Goal: Information Seeking & Learning: Learn about a topic

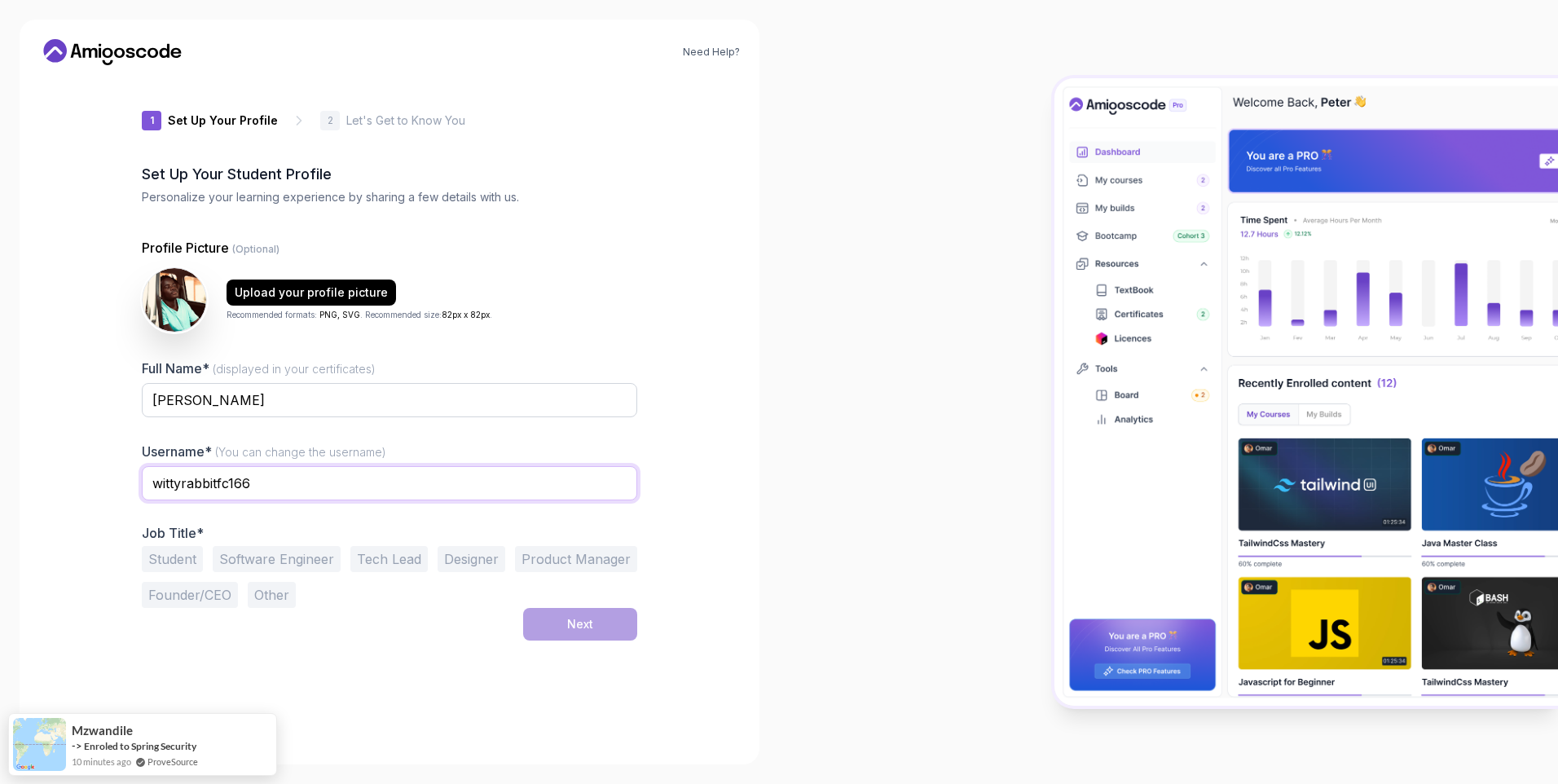
click at [286, 480] on input "wittyrabbitfc166" at bounding box center [389, 483] width 496 height 34
type input "w"
click at [220, 519] on div "Full Name* (displayed in your certificates) [PERSON_NAME] Username* (You can ch…" at bounding box center [389, 483] width 496 height 249
click at [251, 488] on input "[DEMOGRAPHIC_DATA]" at bounding box center [389, 483] width 496 height 34
click at [235, 521] on div "Full Name* (displayed in your certificates) [PERSON_NAME] Username* (You can ch…" at bounding box center [389, 483] width 496 height 249
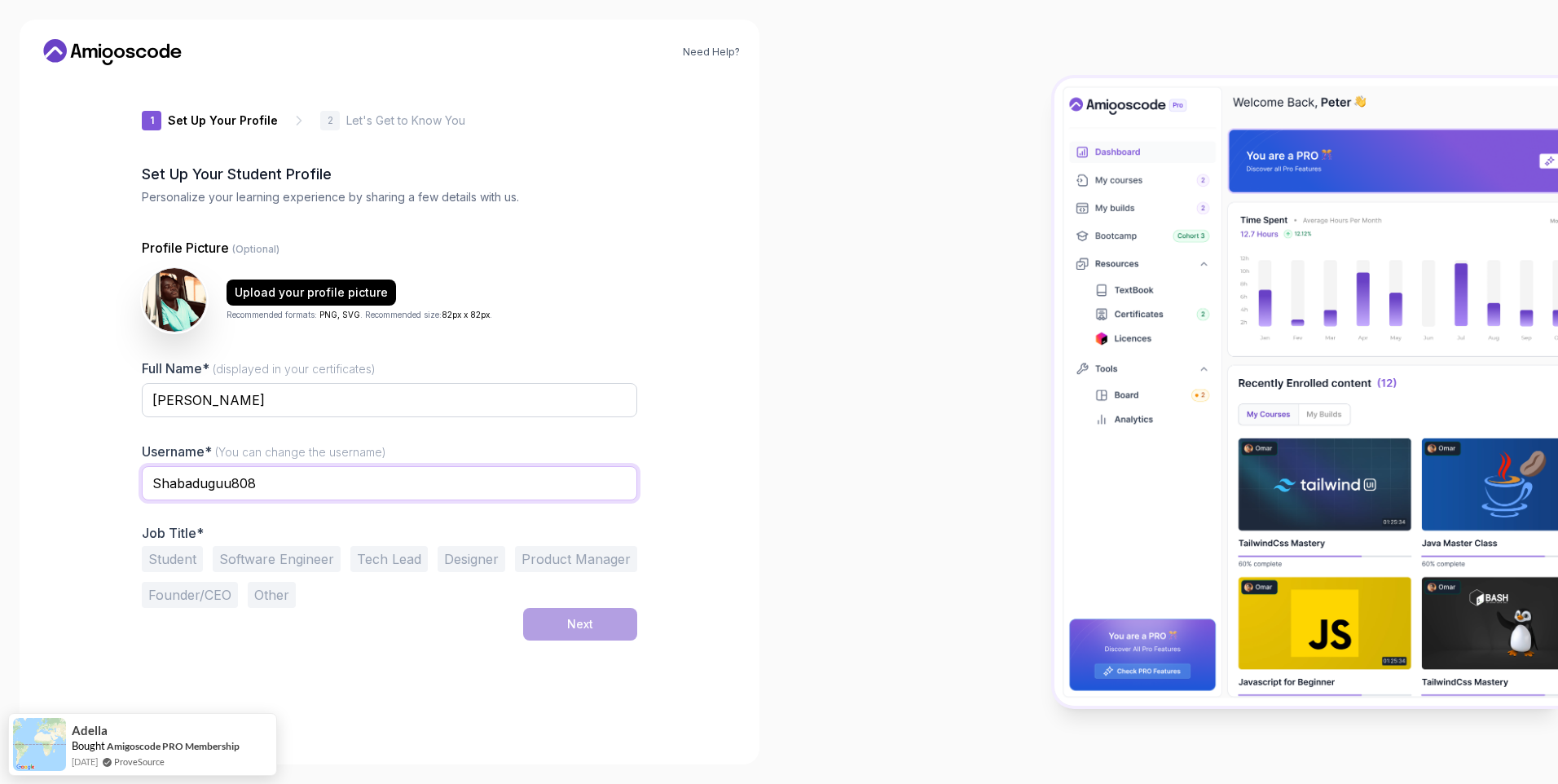
click at [272, 484] on input "Shabaduguu808" at bounding box center [389, 483] width 496 height 34
click at [229, 484] on input "Shabaduguu808" at bounding box center [389, 483] width 496 height 34
type input "Shabaduguu-808"
click at [457, 617] on div "Next" at bounding box center [389, 624] width 496 height 32
click at [168, 564] on button "Student" at bounding box center [172, 559] width 61 height 26
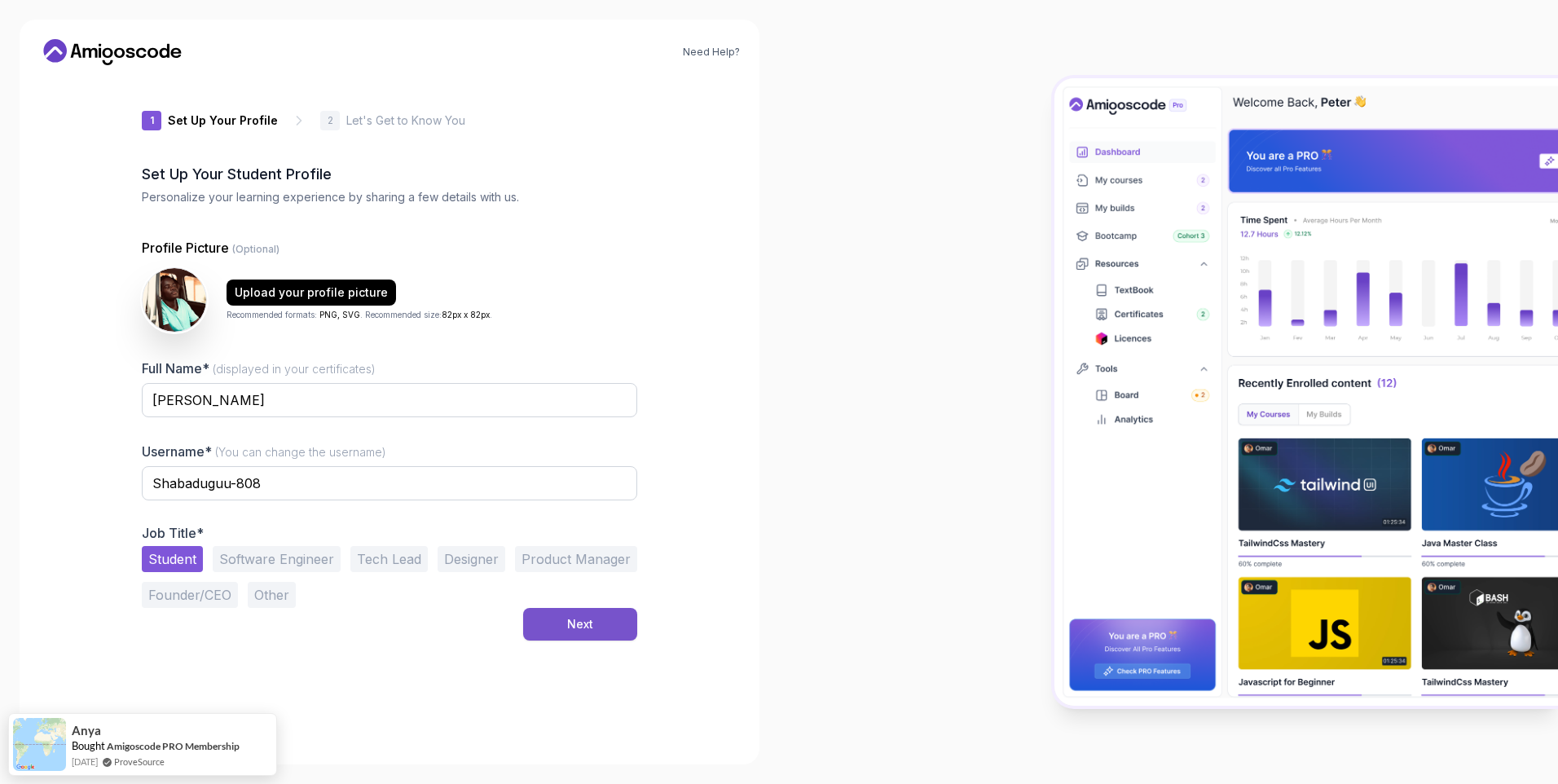
click at [576, 626] on div "Next" at bounding box center [580, 623] width 26 height 16
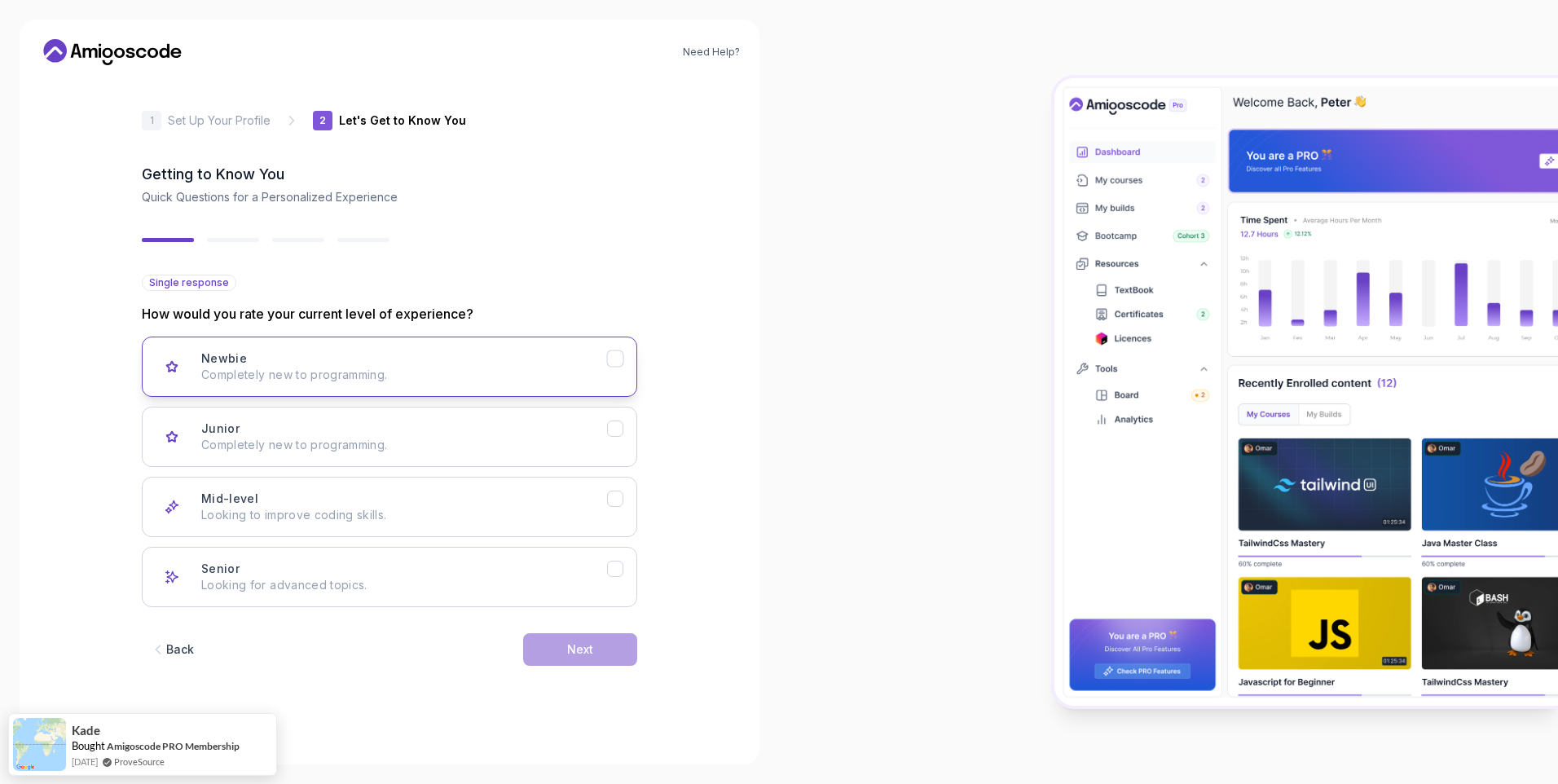
click at [621, 359] on icon "Newbie" at bounding box center [616, 359] width 15 height 15
click at [575, 648] on div "Next" at bounding box center [580, 649] width 26 height 16
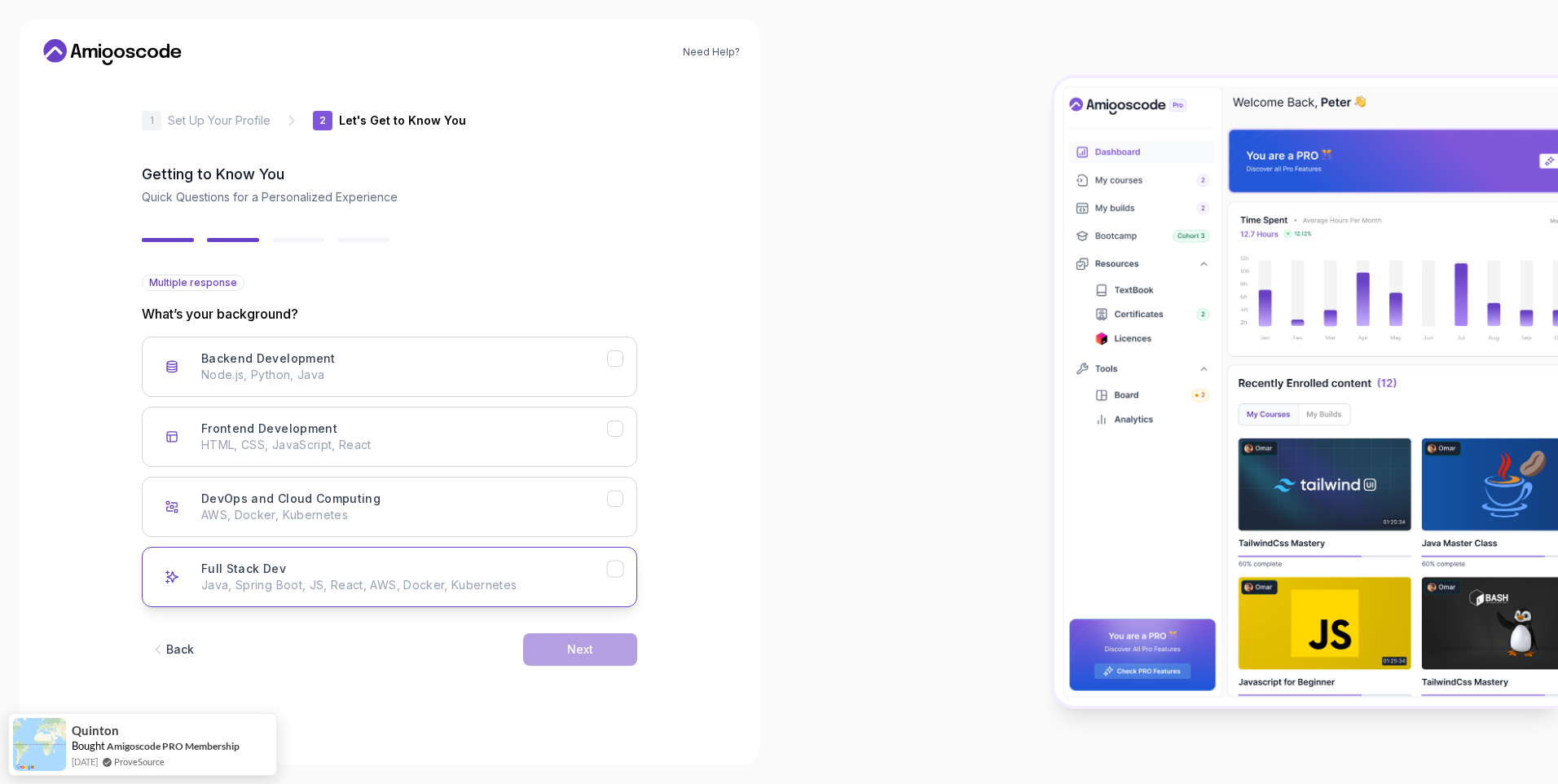
click at [622, 570] on icon "Full Stack Dev" at bounding box center [616, 569] width 15 height 15
click at [615, 504] on icon "DevOps and Cloud Computing" at bounding box center [616, 499] width 15 height 15
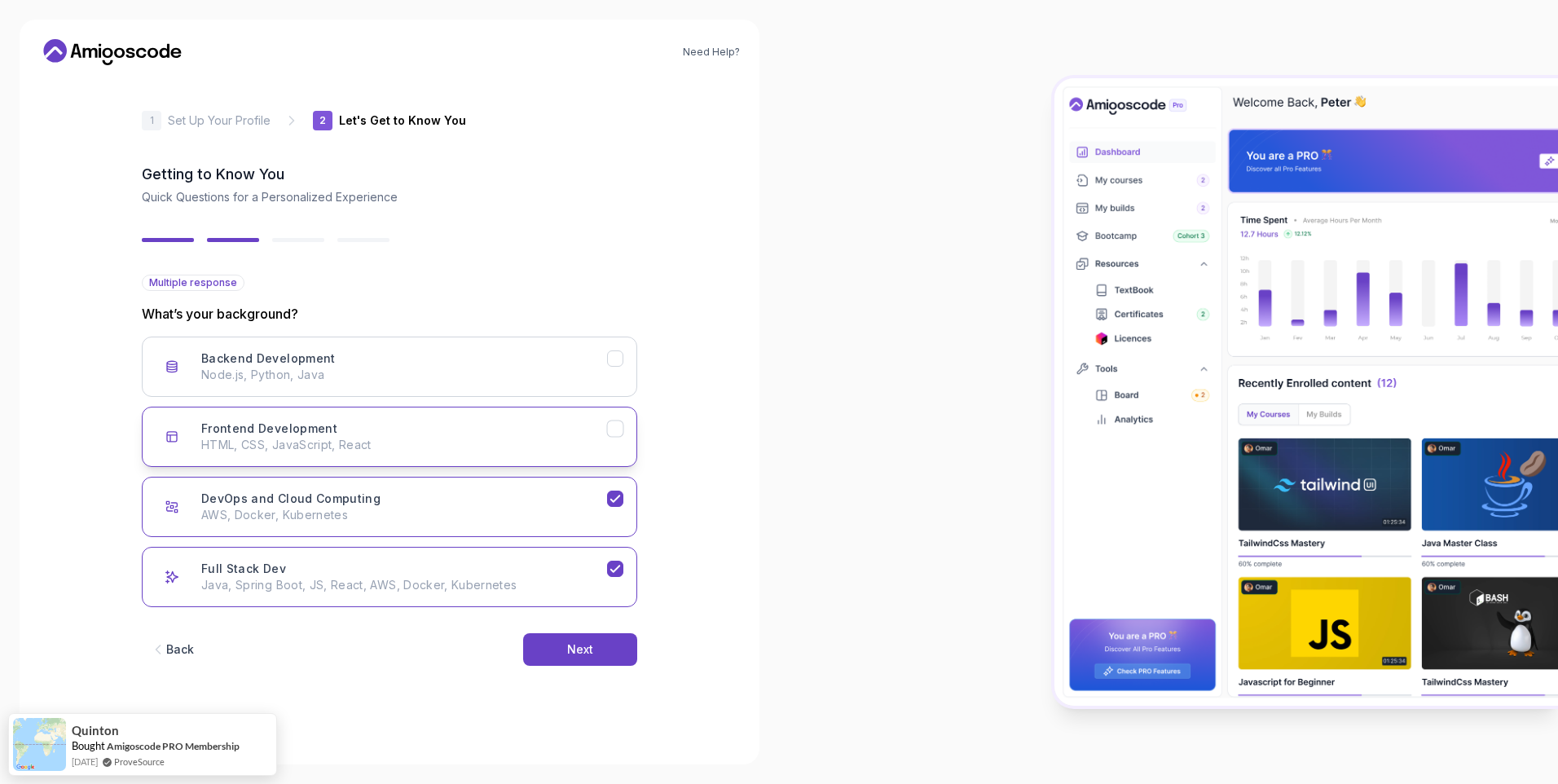
click at [615, 438] on button "Frontend Development HTML, CSS, JavaScript, React" at bounding box center [389, 436] width 496 height 60
click at [611, 360] on icon "Backend Development" at bounding box center [616, 359] width 15 height 15
click at [608, 574] on icon "Full Stack Dev" at bounding box center [616, 569] width 15 height 15
click at [613, 511] on button "DevOps and Cloud Computing AWS, Docker, Kubernetes" at bounding box center [389, 506] width 496 height 60
click at [621, 433] on icon "Frontend Development" at bounding box center [616, 429] width 15 height 15
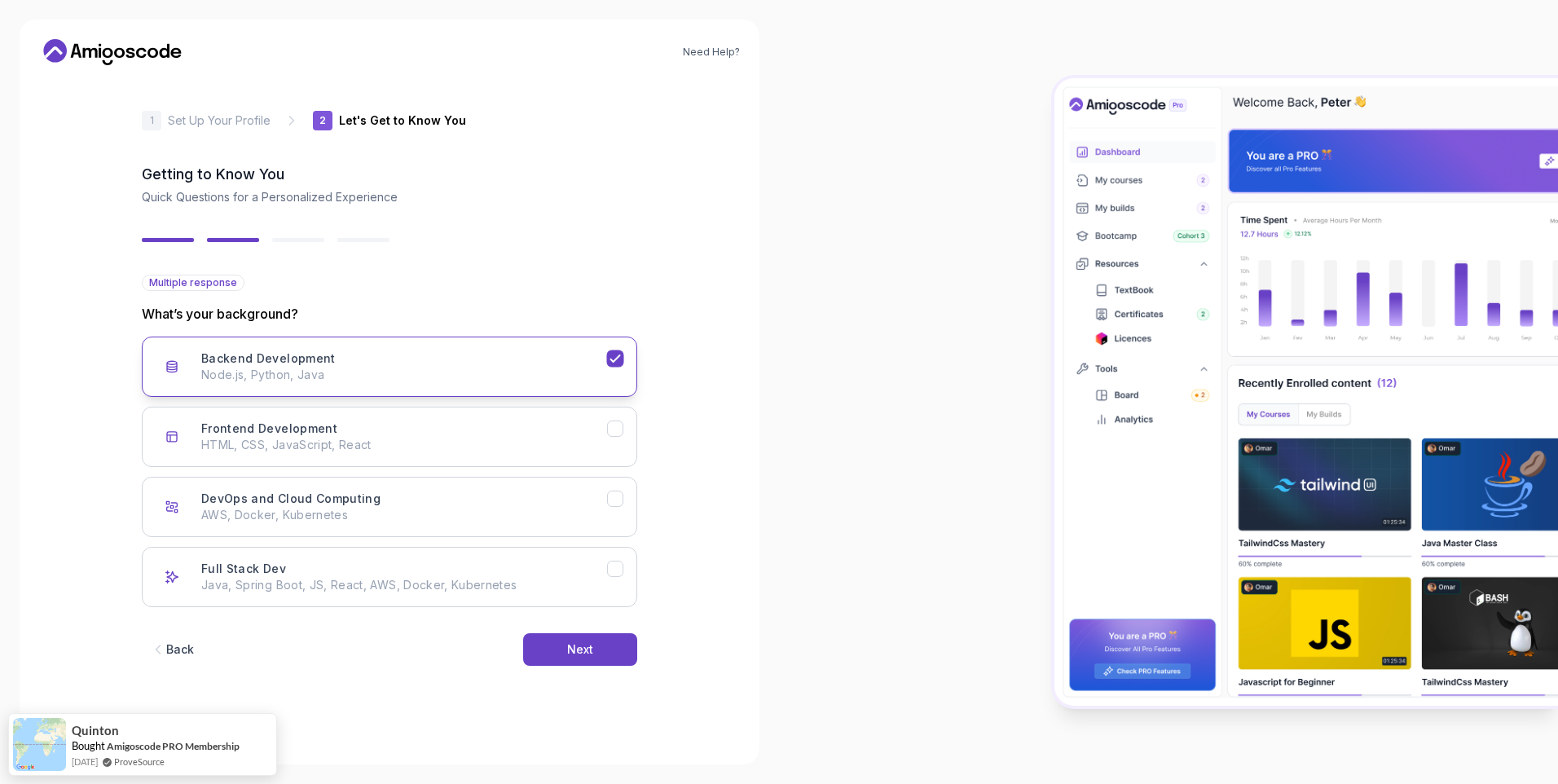
click at [612, 351] on icon "Backend Development" at bounding box center [616, 359] width 15 height 15
click at [592, 447] on p "HTML, CSS, JavaScript, React" at bounding box center [404, 444] width 405 height 16
click at [564, 653] on button "Next" at bounding box center [581, 649] width 114 height 32
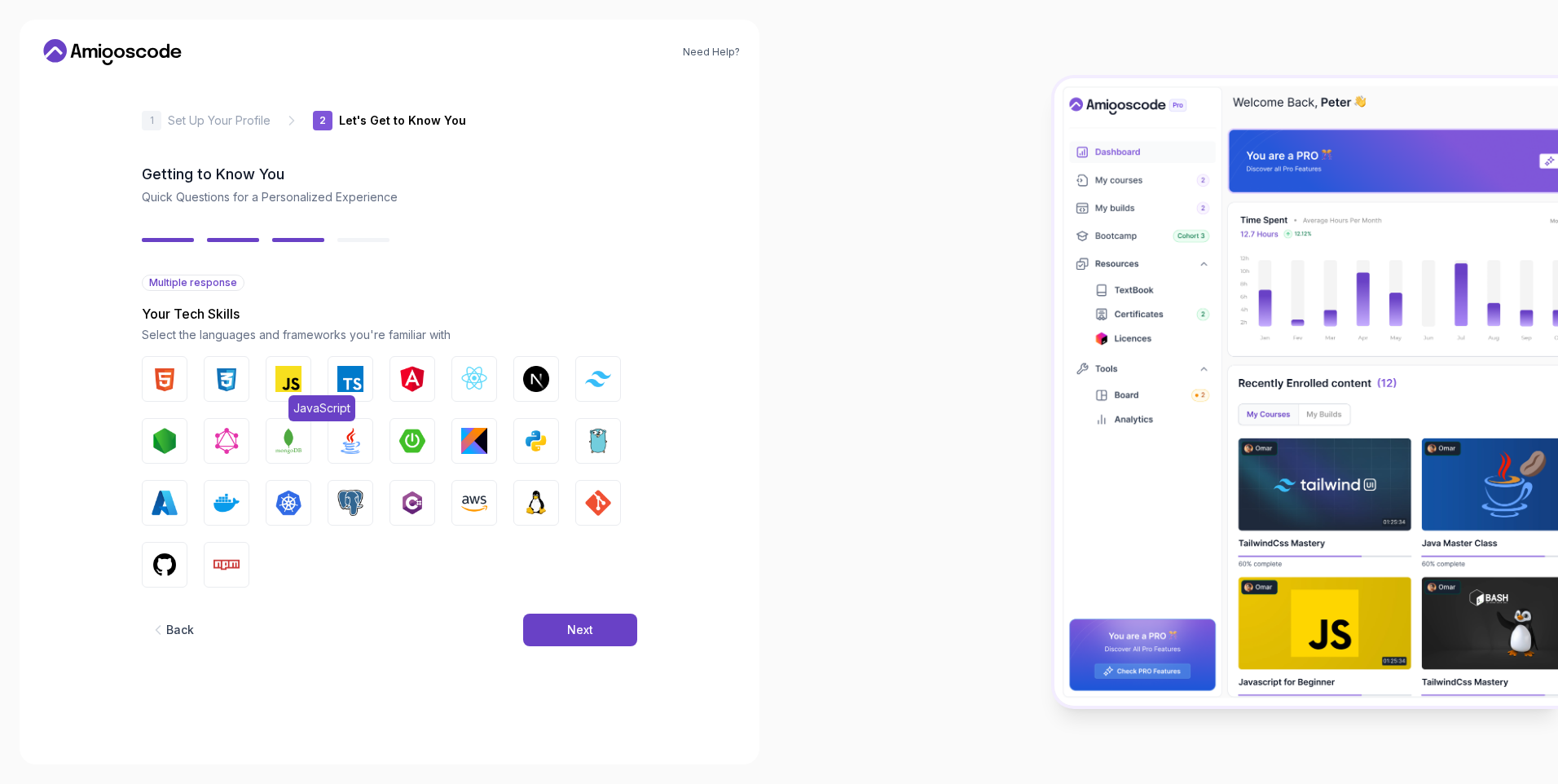
click at [278, 386] on img "button" at bounding box center [287, 378] width 26 height 26
click at [225, 382] on img "button" at bounding box center [226, 378] width 26 height 26
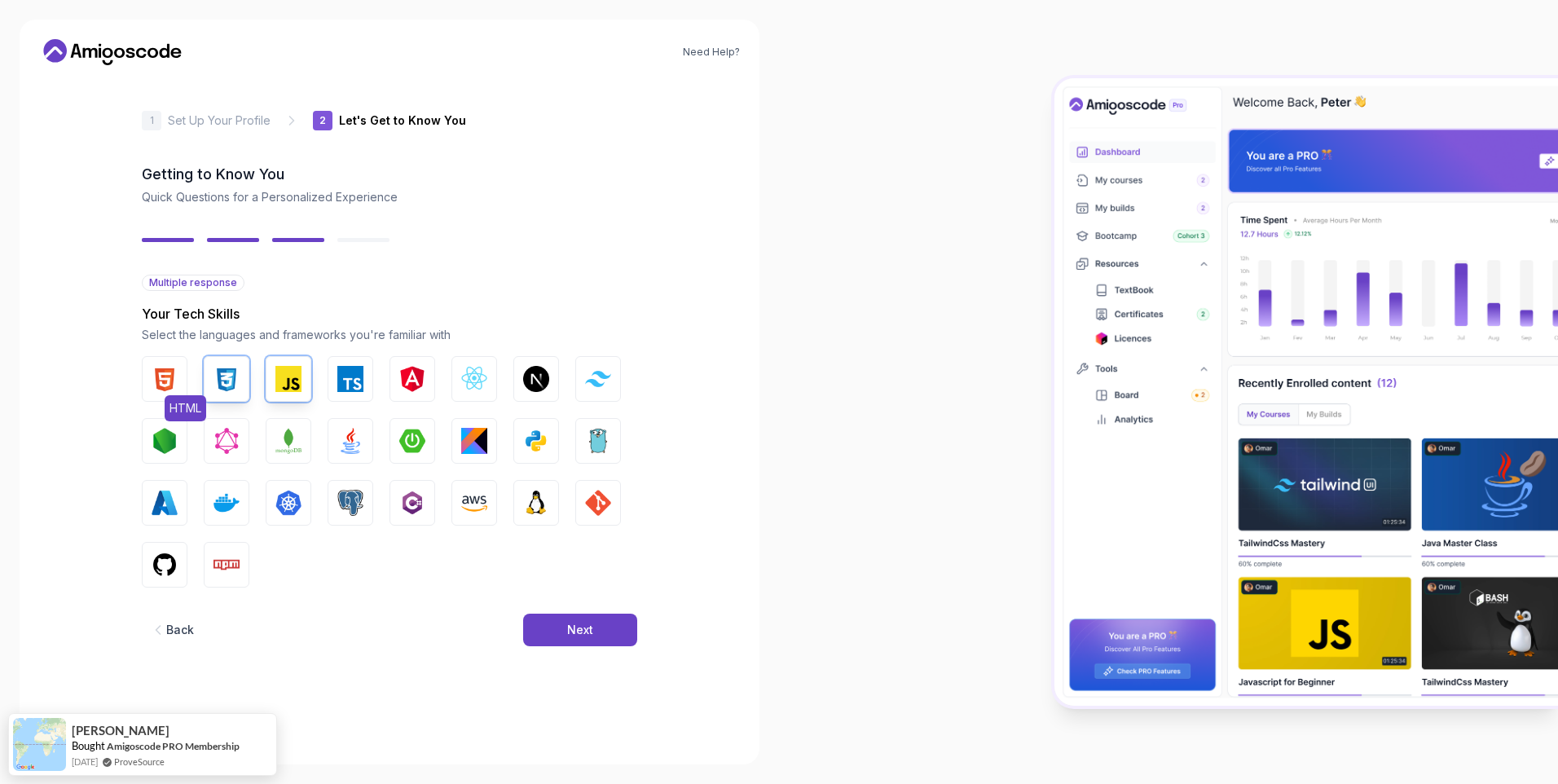
click at [162, 379] on img "button" at bounding box center [164, 378] width 26 height 26
click at [517, 385] on button "Next.js" at bounding box center [536, 379] width 46 height 46
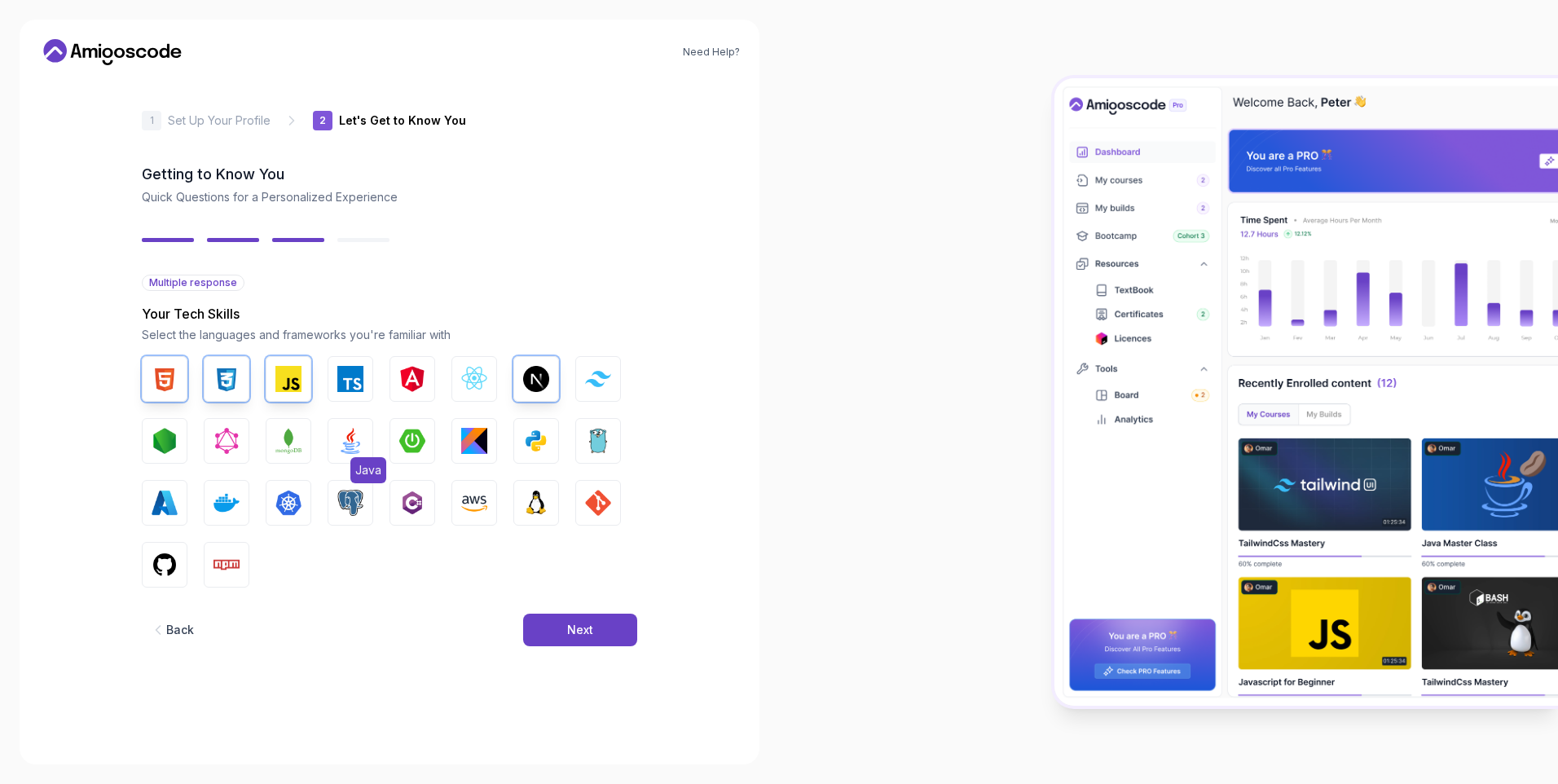
click at [351, 435] on img "button" at bounding box center [349, 441] width 26 height 26
click at [156, 556] on img "button" at bounding box center [164, 564] width 26 height 26
click at [576, 629] on div "Next" at bounding box center [580, 629] width 26 height 16
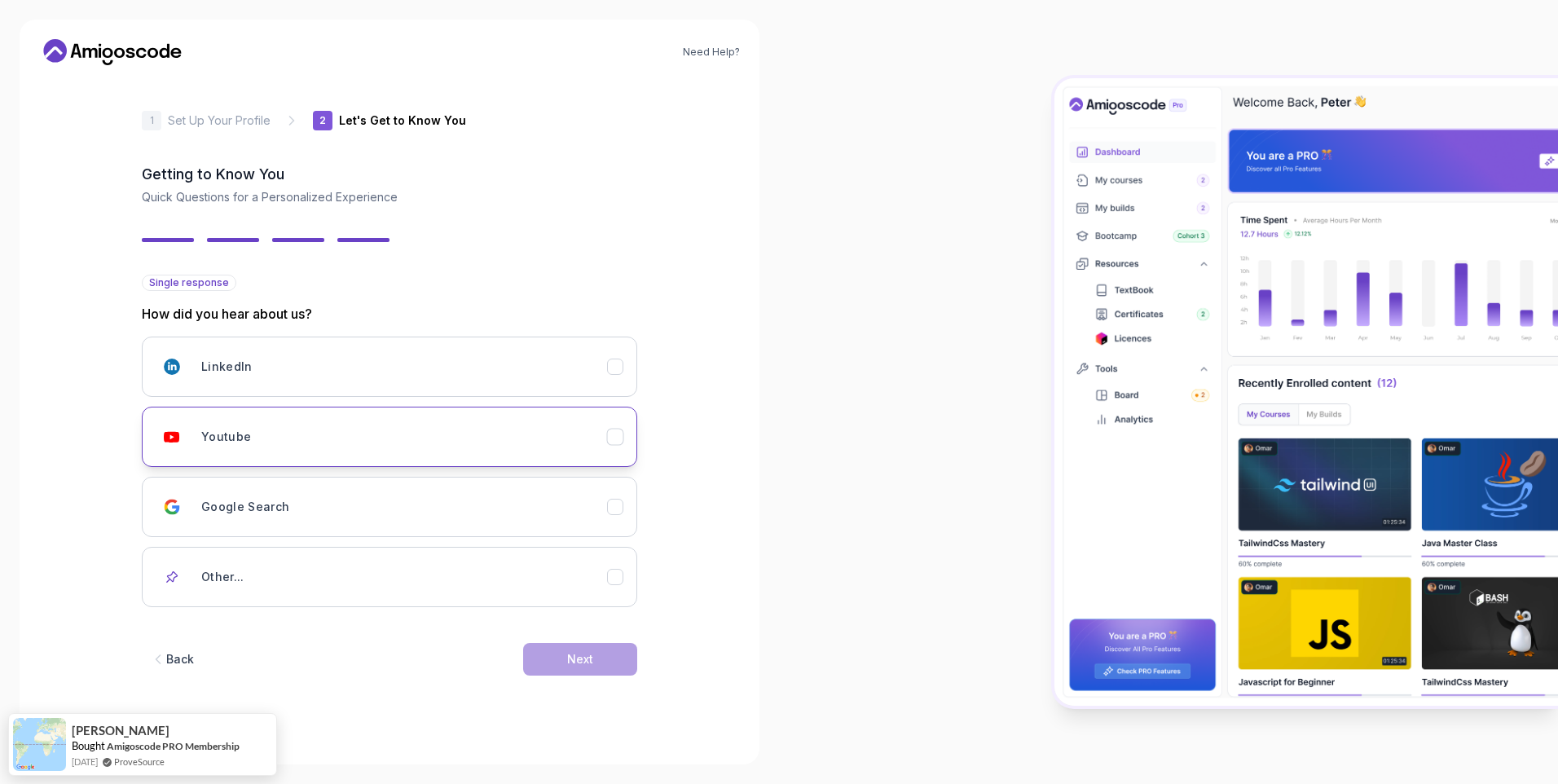
click at [616, 442] on icon "Youtube" at bounding box center [616, 437] width 15 height 15
click at [587, 660] on div "Next" at bounding box center [580, 658] width 26 height 16
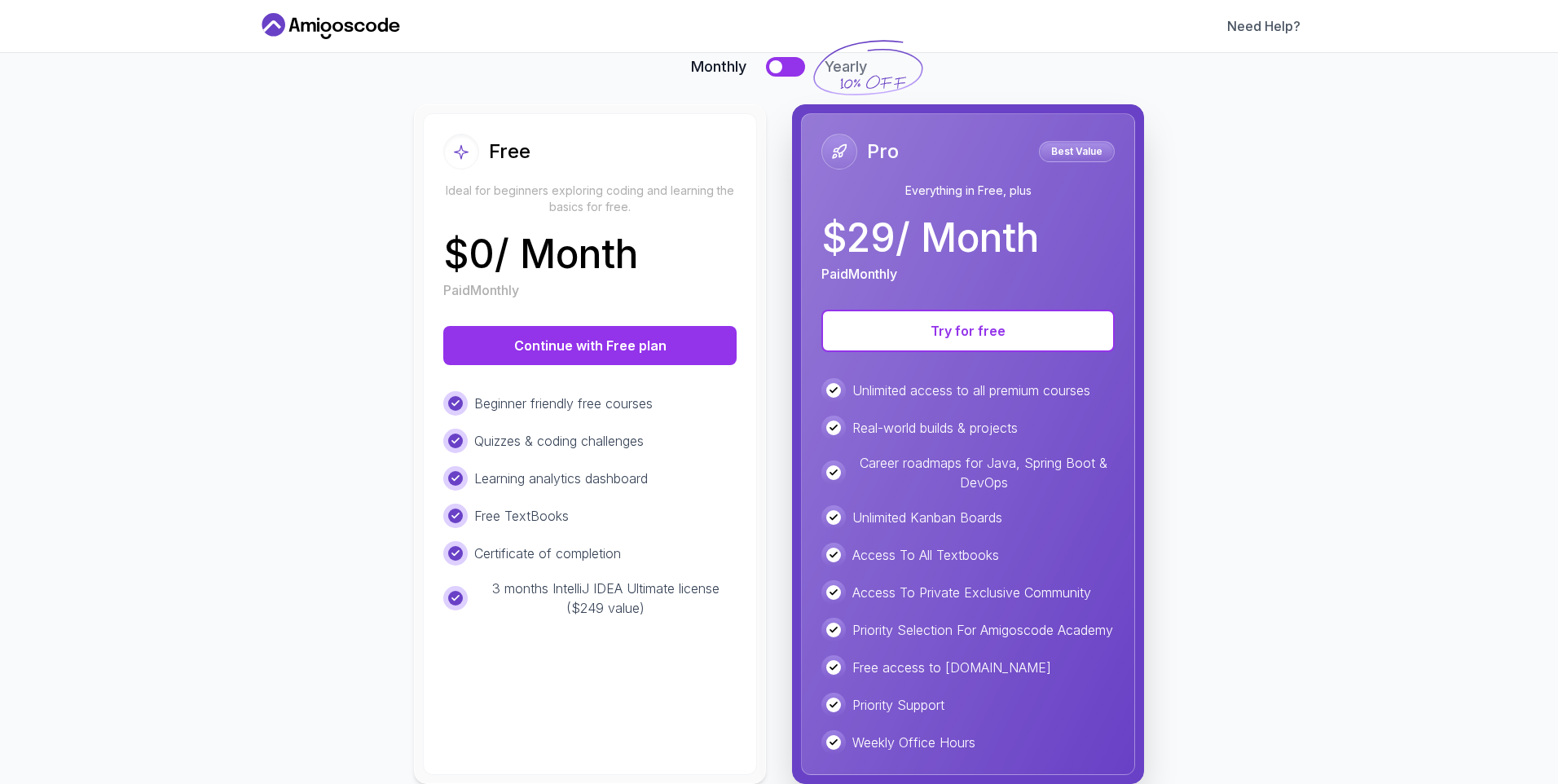
scroll to position [97, 0]
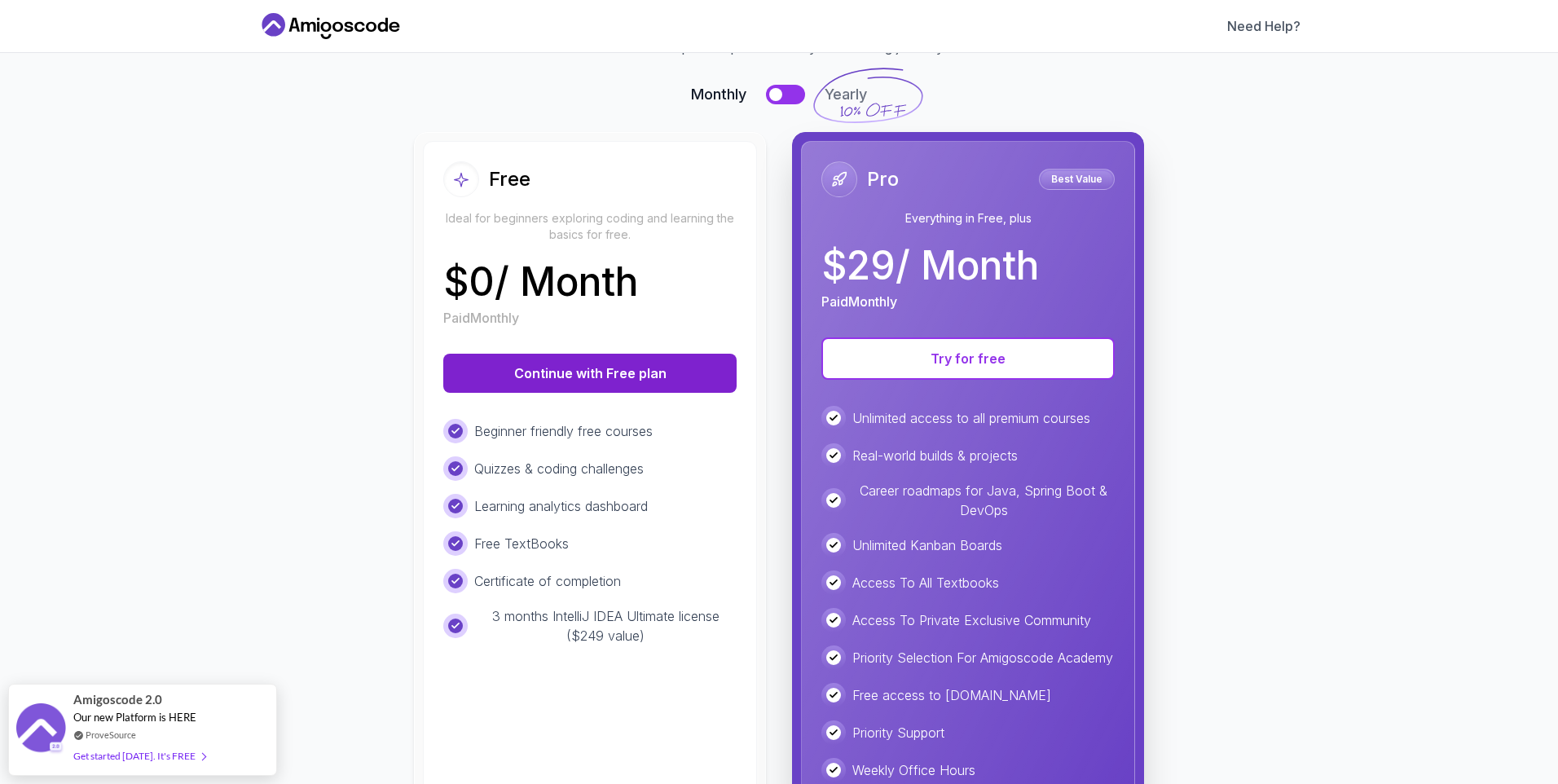
click at [588, 376] on button "Continue with Free plan" at bounding box center [590, 373] width 293 height 39
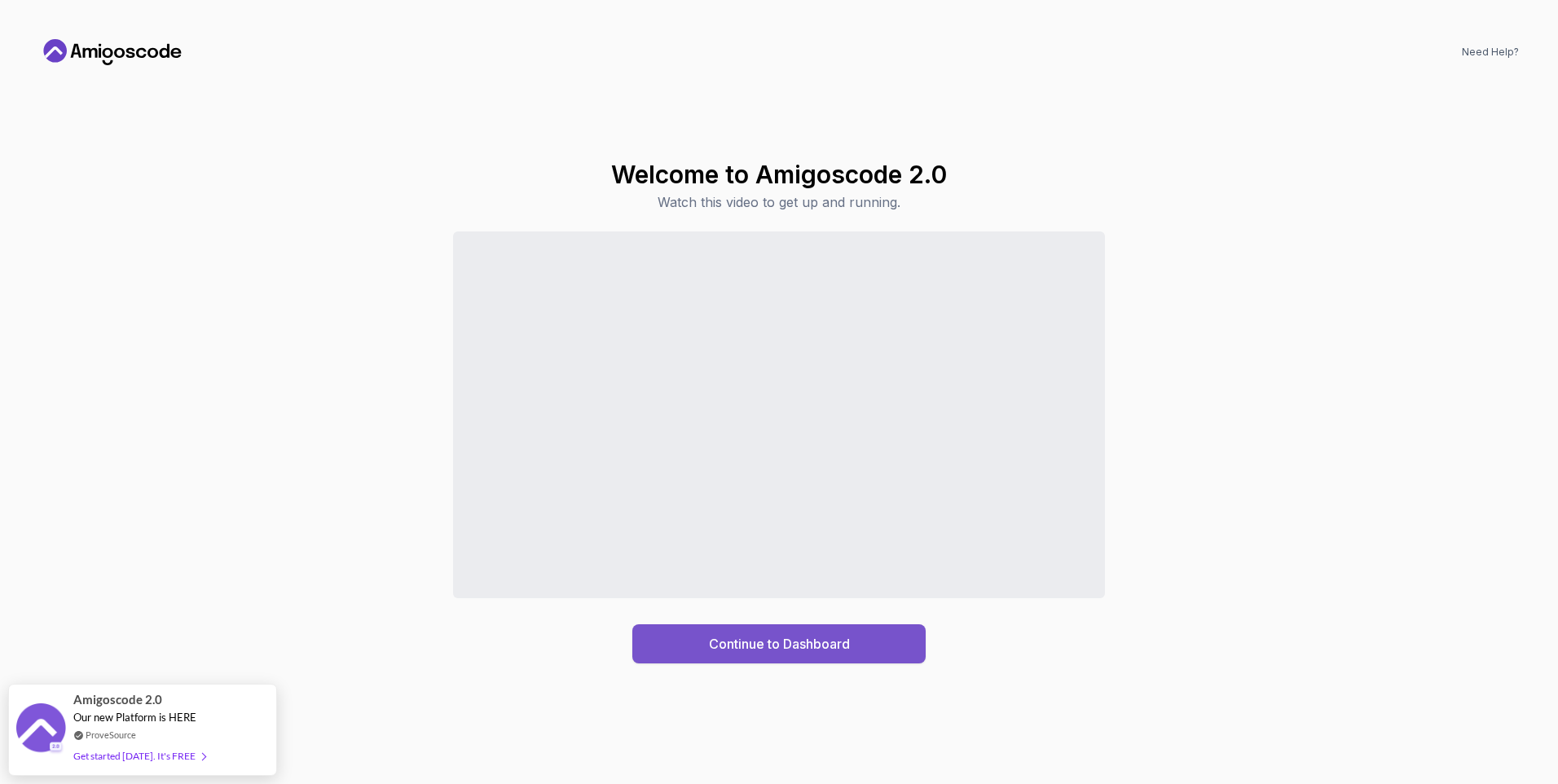
click at [797, 645] on div "Continue to Dashboard" at bounding box center [779, 643] width 141 height 20
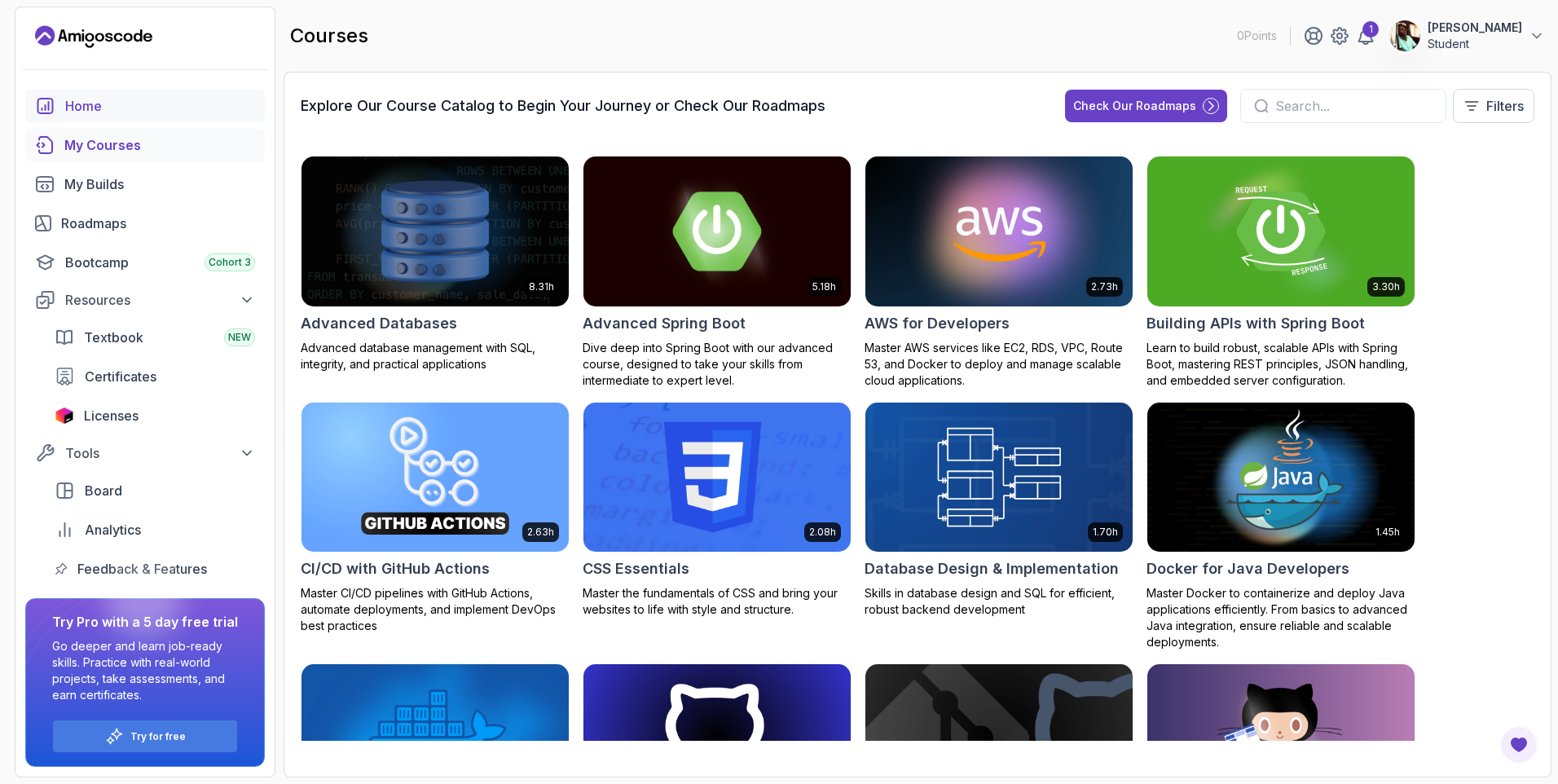
click at [141, 105] on div "Home" at bounding box center [161, 106] width 190 height 20
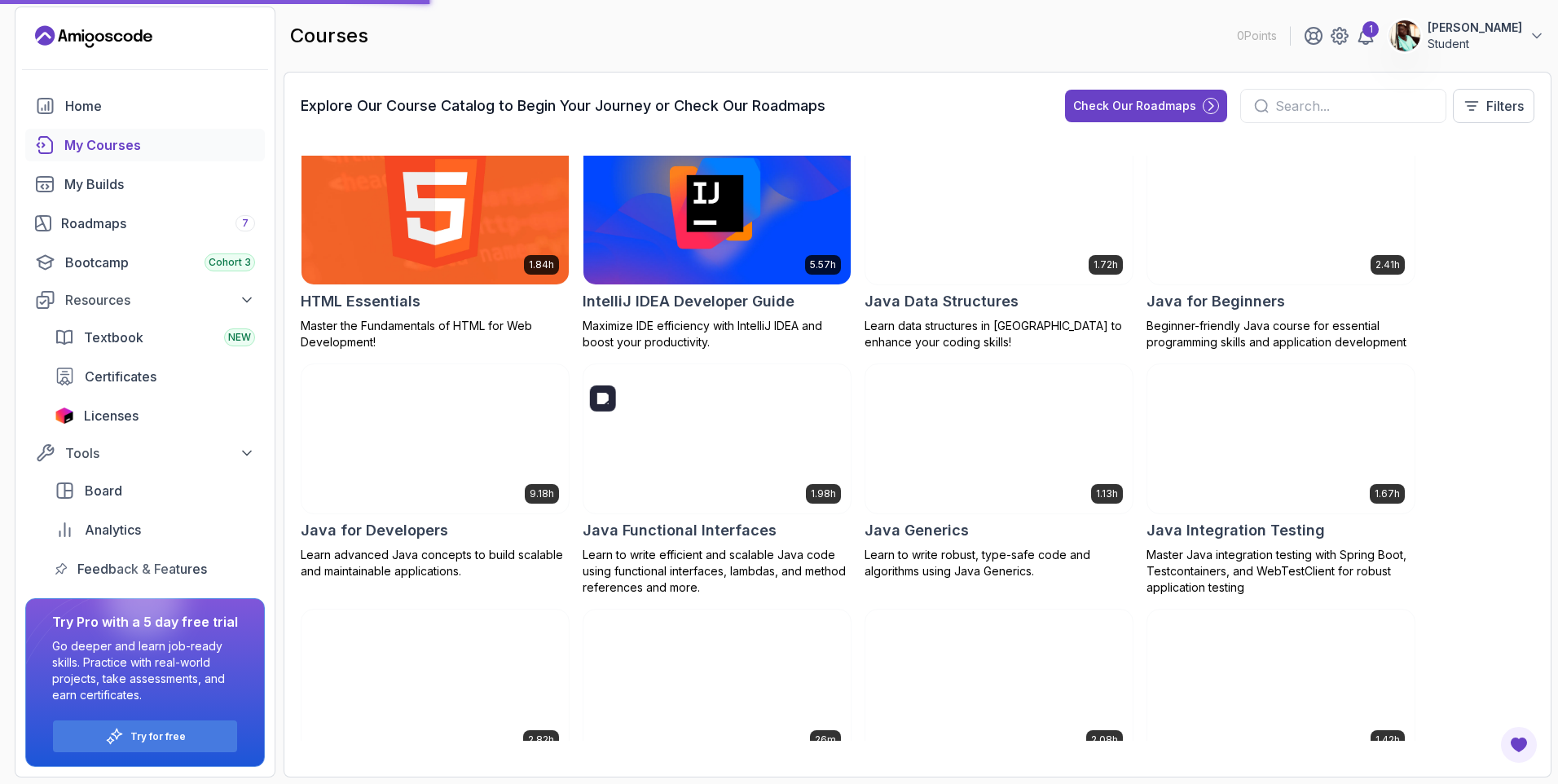
scroll to position [814, 0]
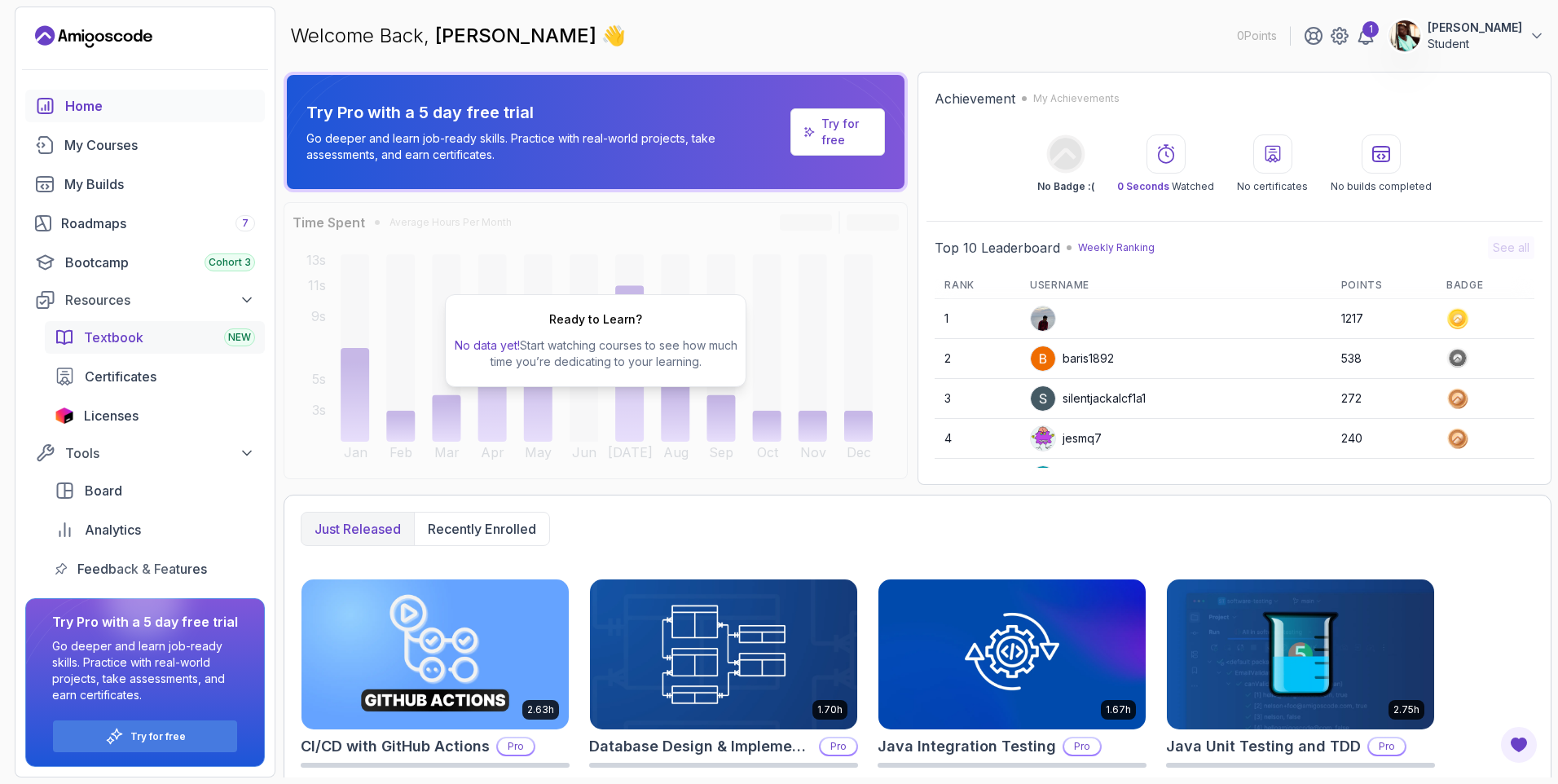
click at [213, 348] on link "Textbook NEW" at bounding box center [154, 337] width 220 height 32
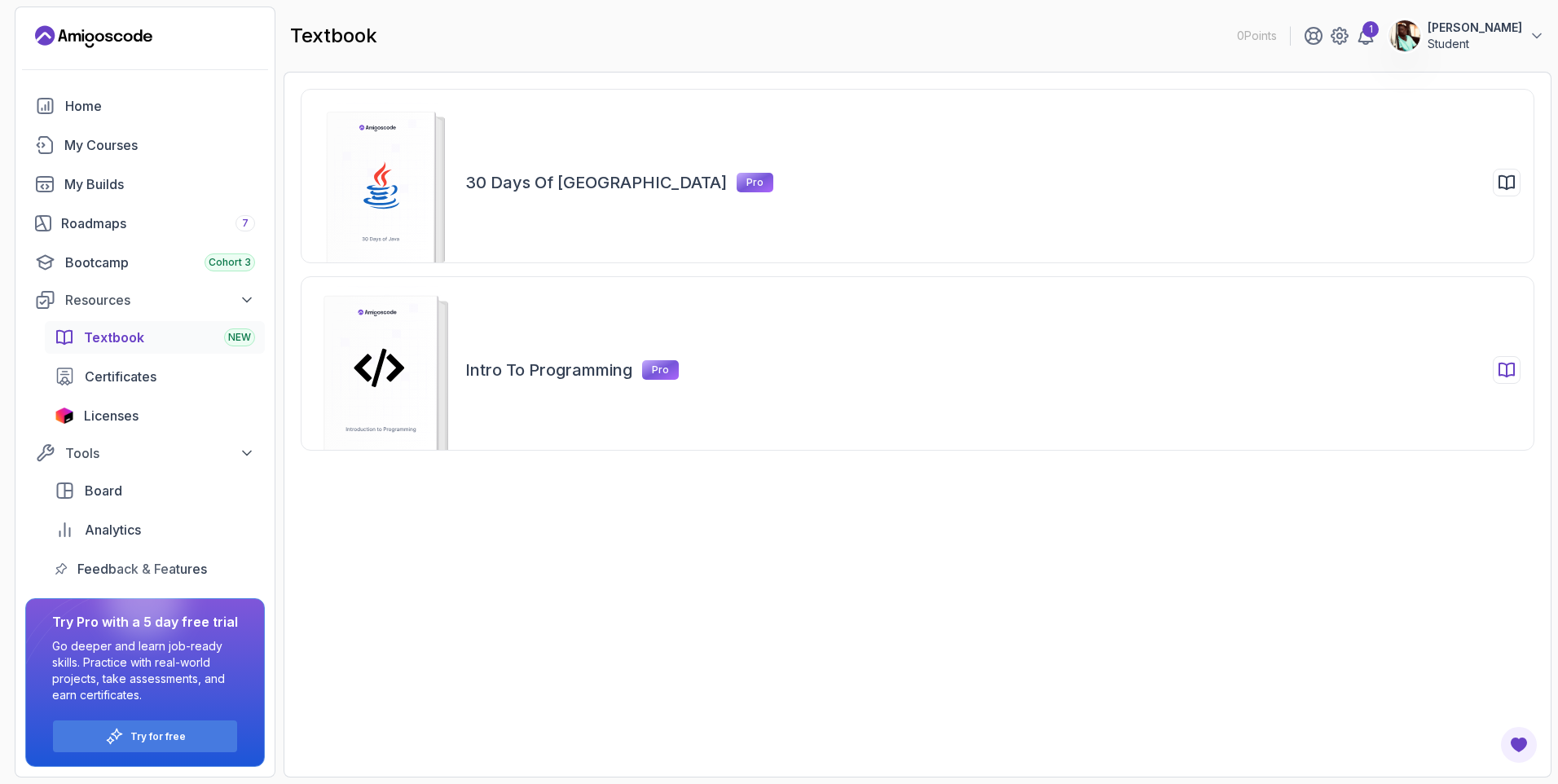
click at [452, 400] on icon at bounding box center [384, 370] width 172 height 167
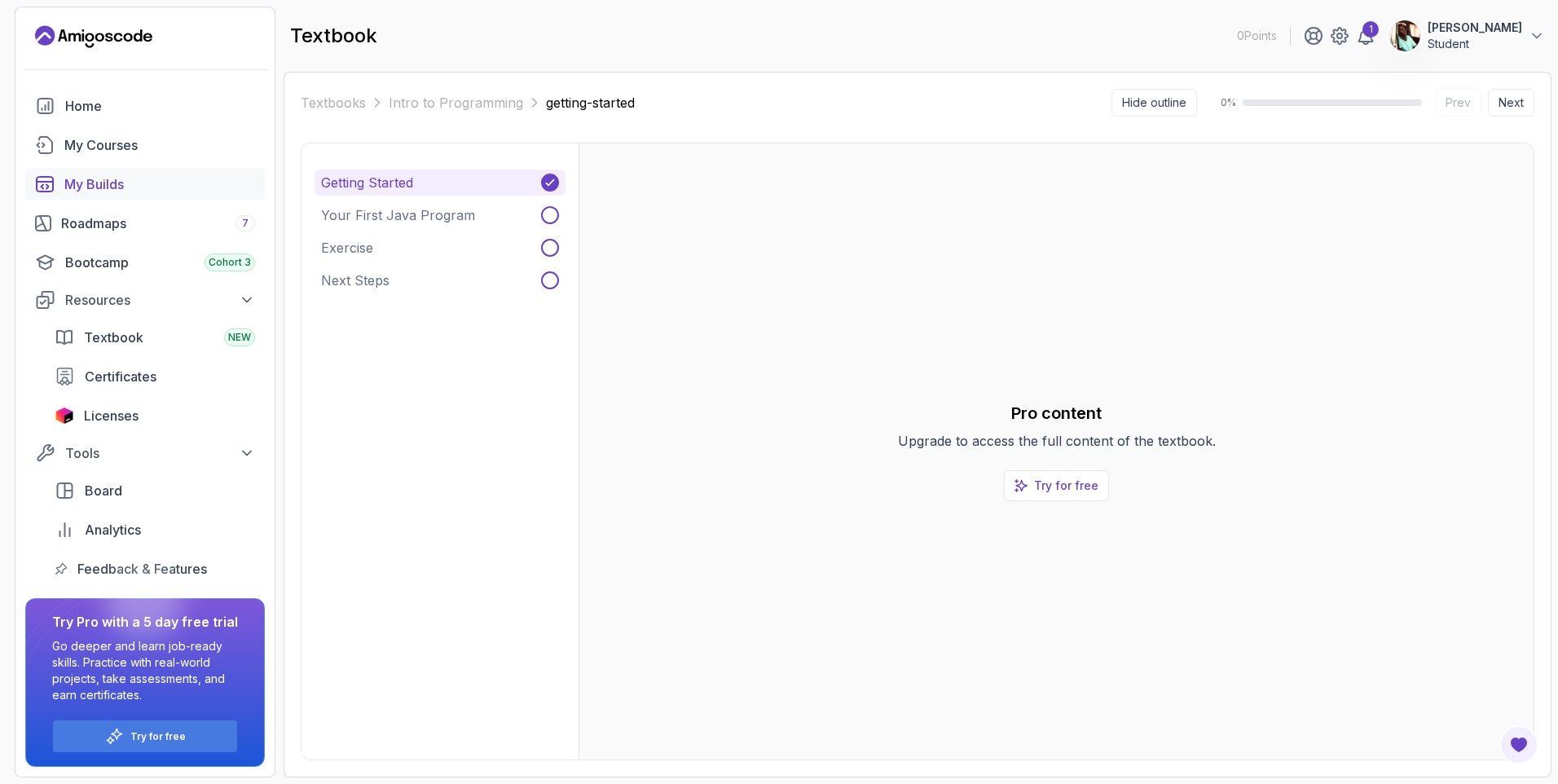
click at [130, 184] on div "My Builds" at bounding box center [160, 184] width 190 height 20
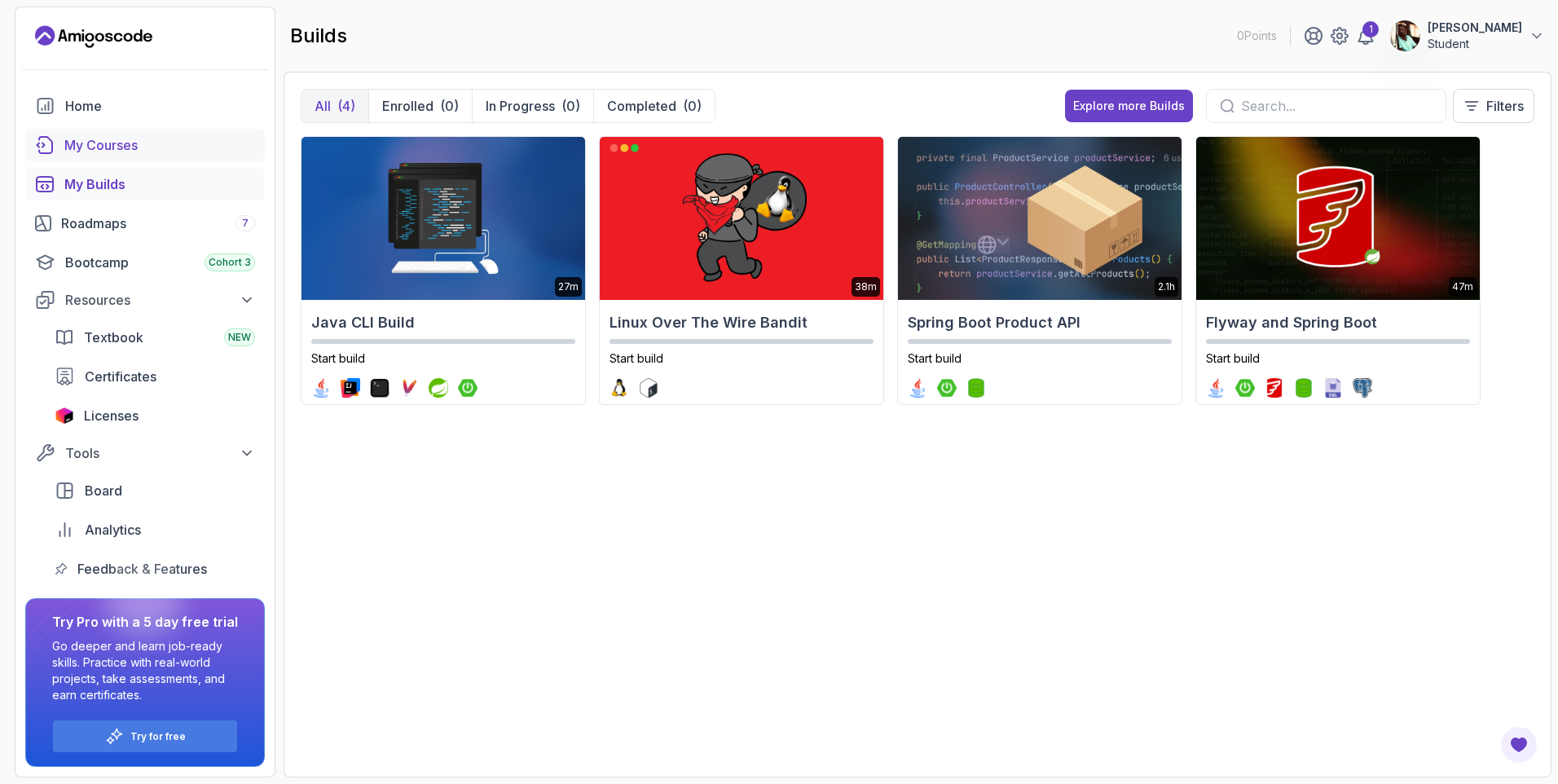
click at [122, 152] on div "My Courses" at bounding box center [160, 145] width 190 height 20
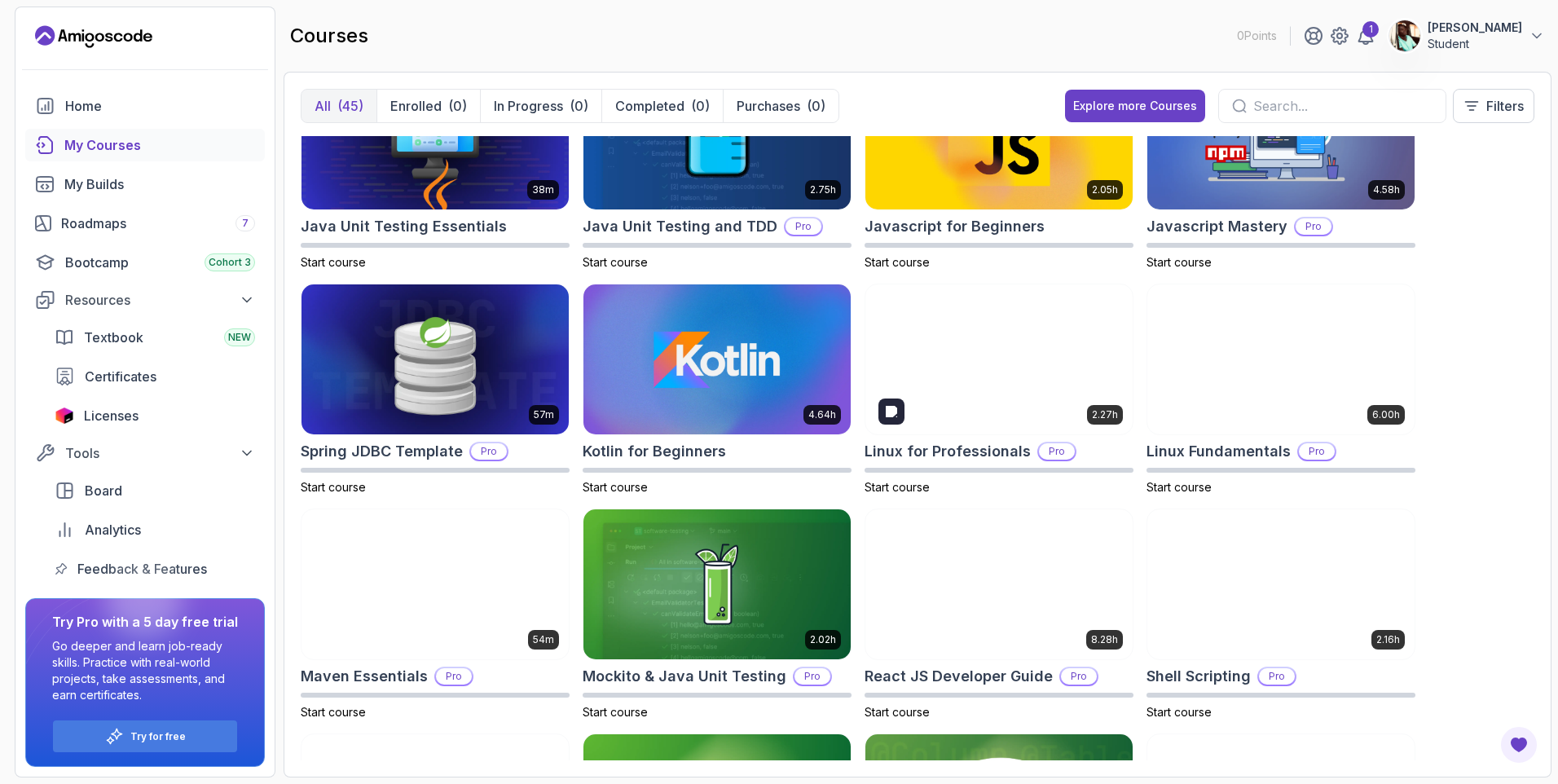
scroll to position [1303, 0]
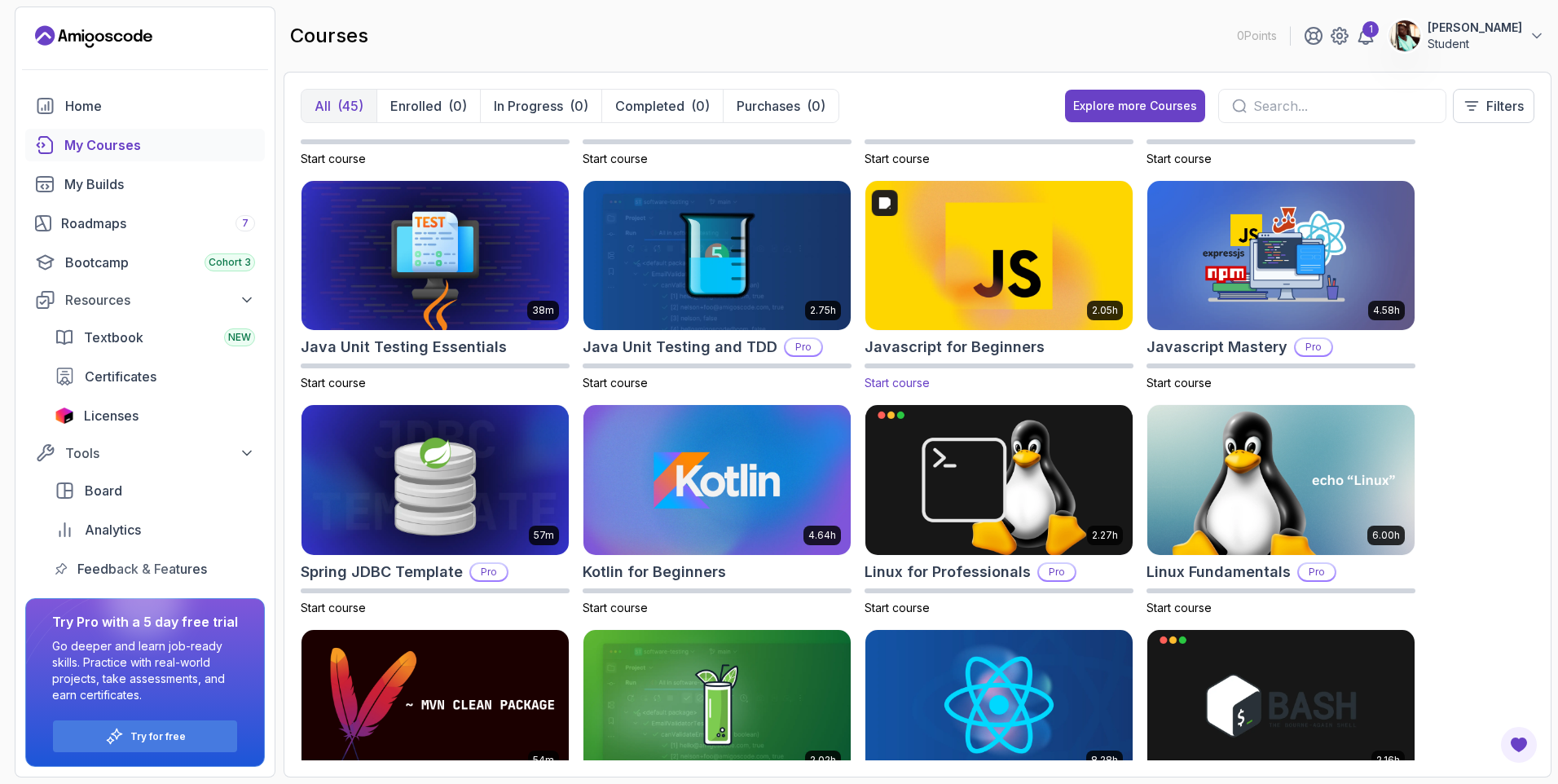
click at [1024, 315] on img at bounding box center [999, 255] width 281 height 157
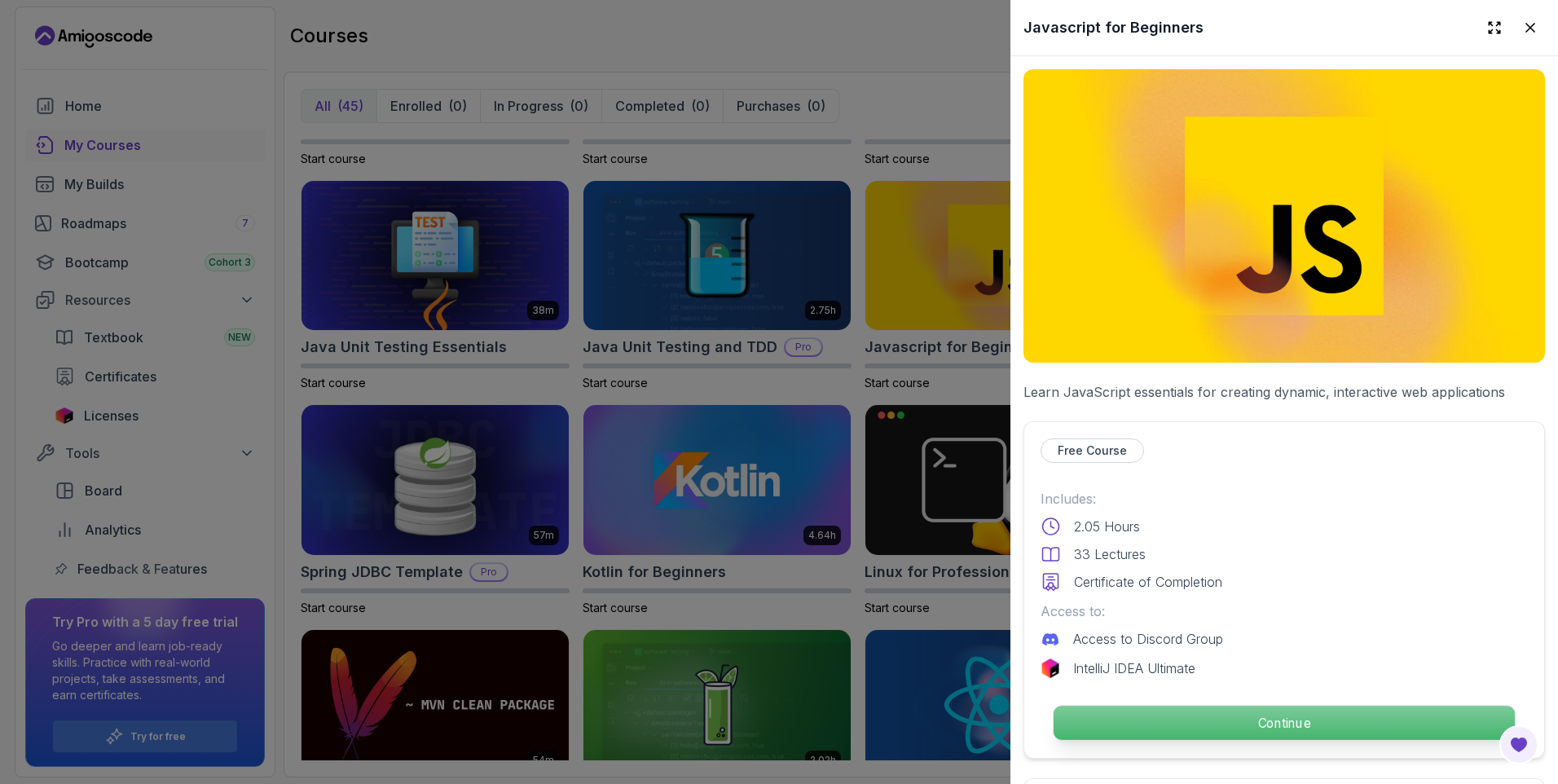
click at [1239, 706] on p "Continue" at bounding box center [1284, 723] width 462 height 34
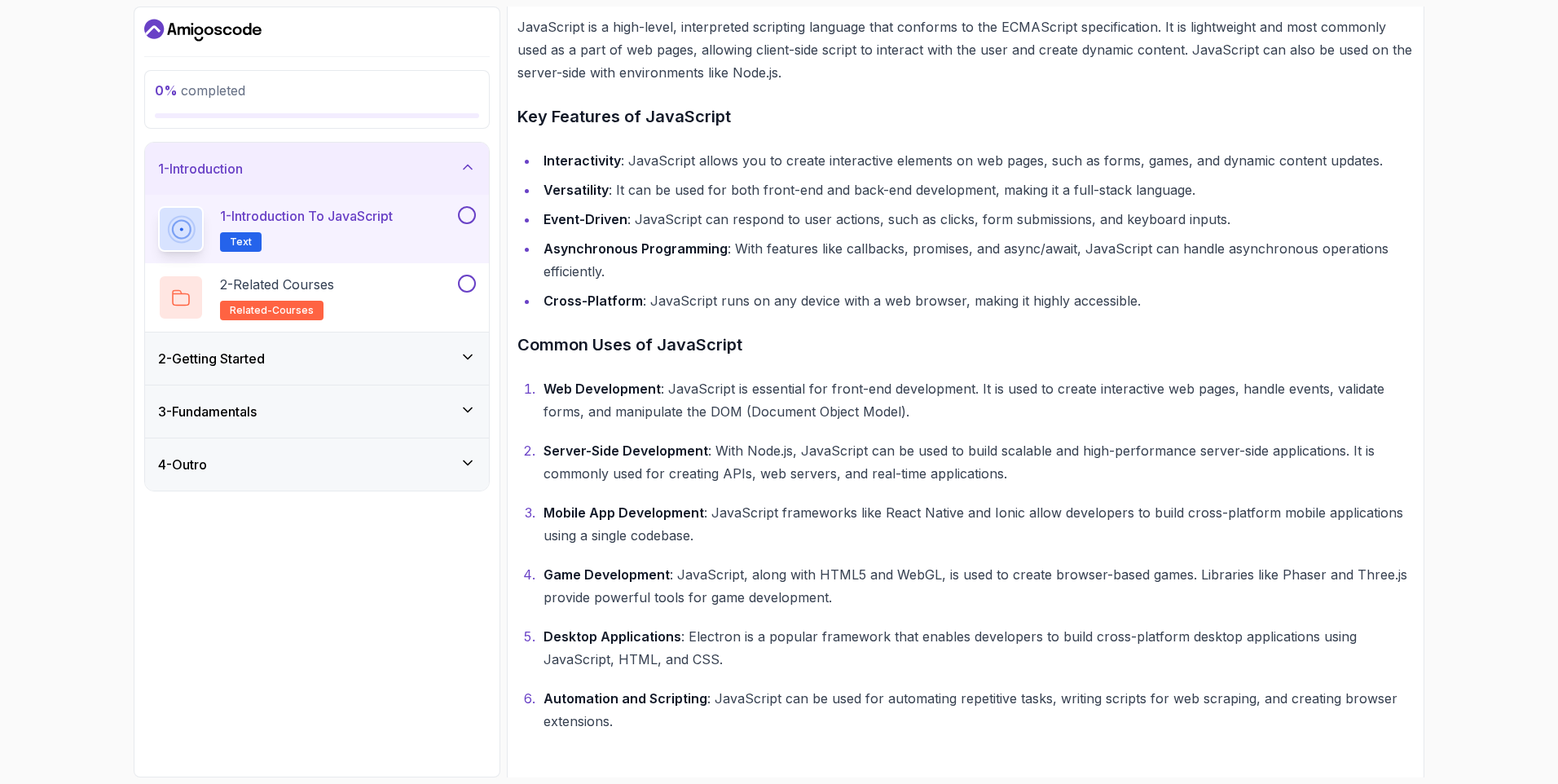
scroll to position [429, 0]
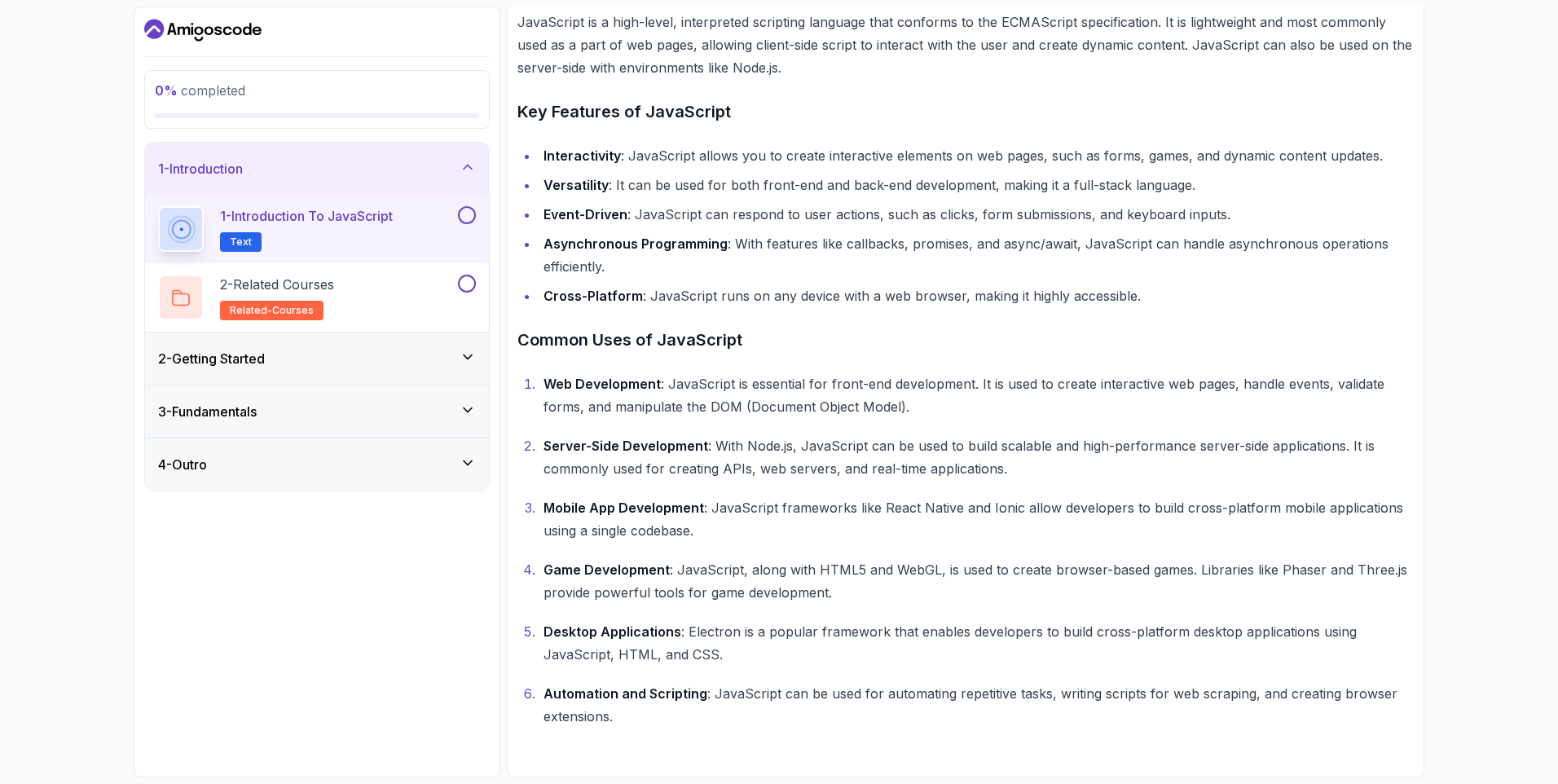
click at [270, 539] on div "0 % completed 1 - Introduction 1 - Introduction to JavaScript Text 2 - Related …" at bounding box center [316, 392] width 366 height 771
click at [412, 298] on div "2 - Related Courses related-courses" at bounding box center [306, 298] width 297 height 46
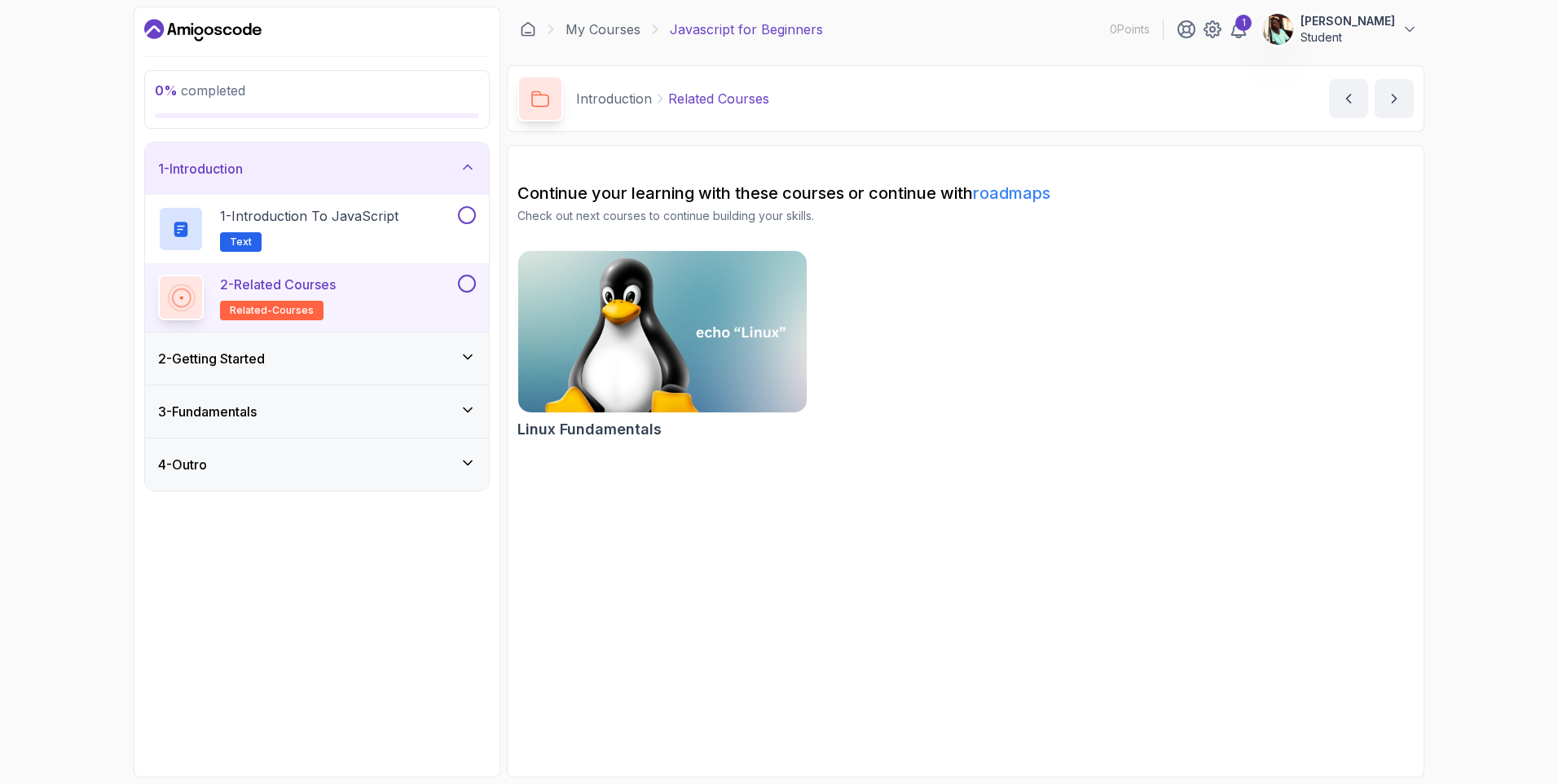
click at [265, 353] on h3 "2 - Getting Started" at bounding box center [211, 358] width 107 height 20
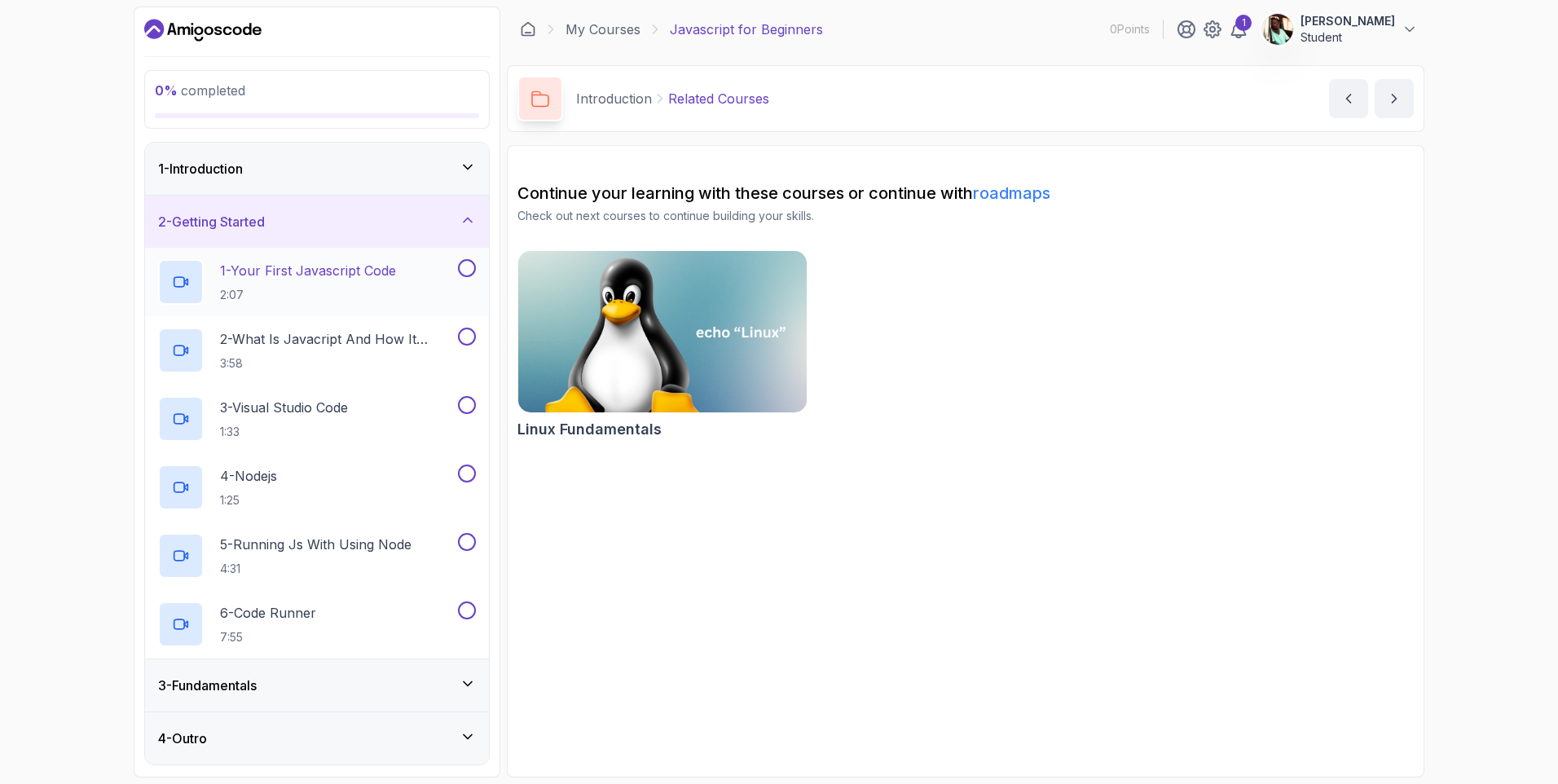
click at [442, 285] on div "1 - Your First Javascript Code 2:07" at bounding box center [306, 282] width 297 height 46
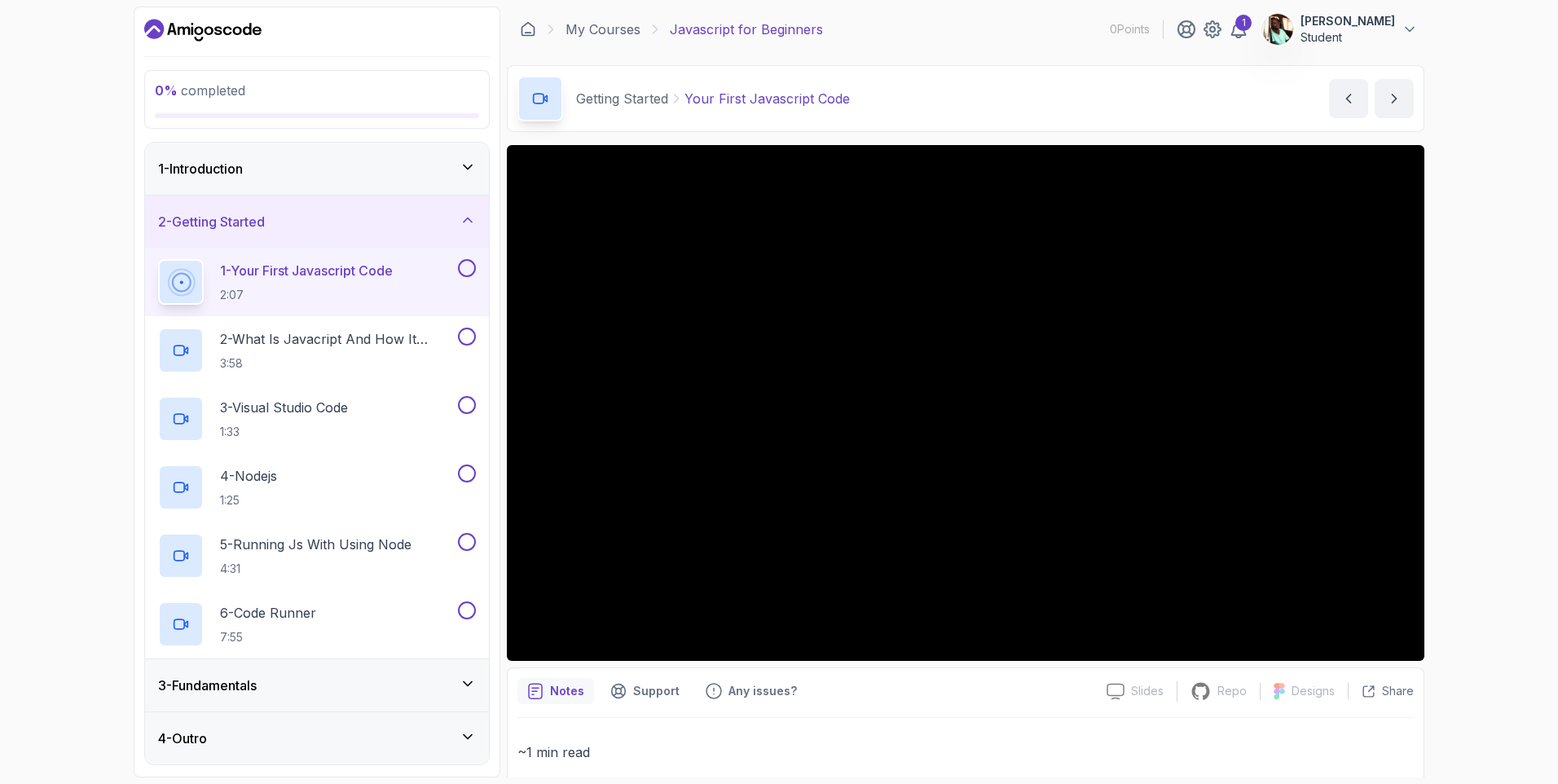
click at [158, 259] on button "1 - Your First Javascript Code 2:07" at bounding box center [317, 282] width 318 height 46
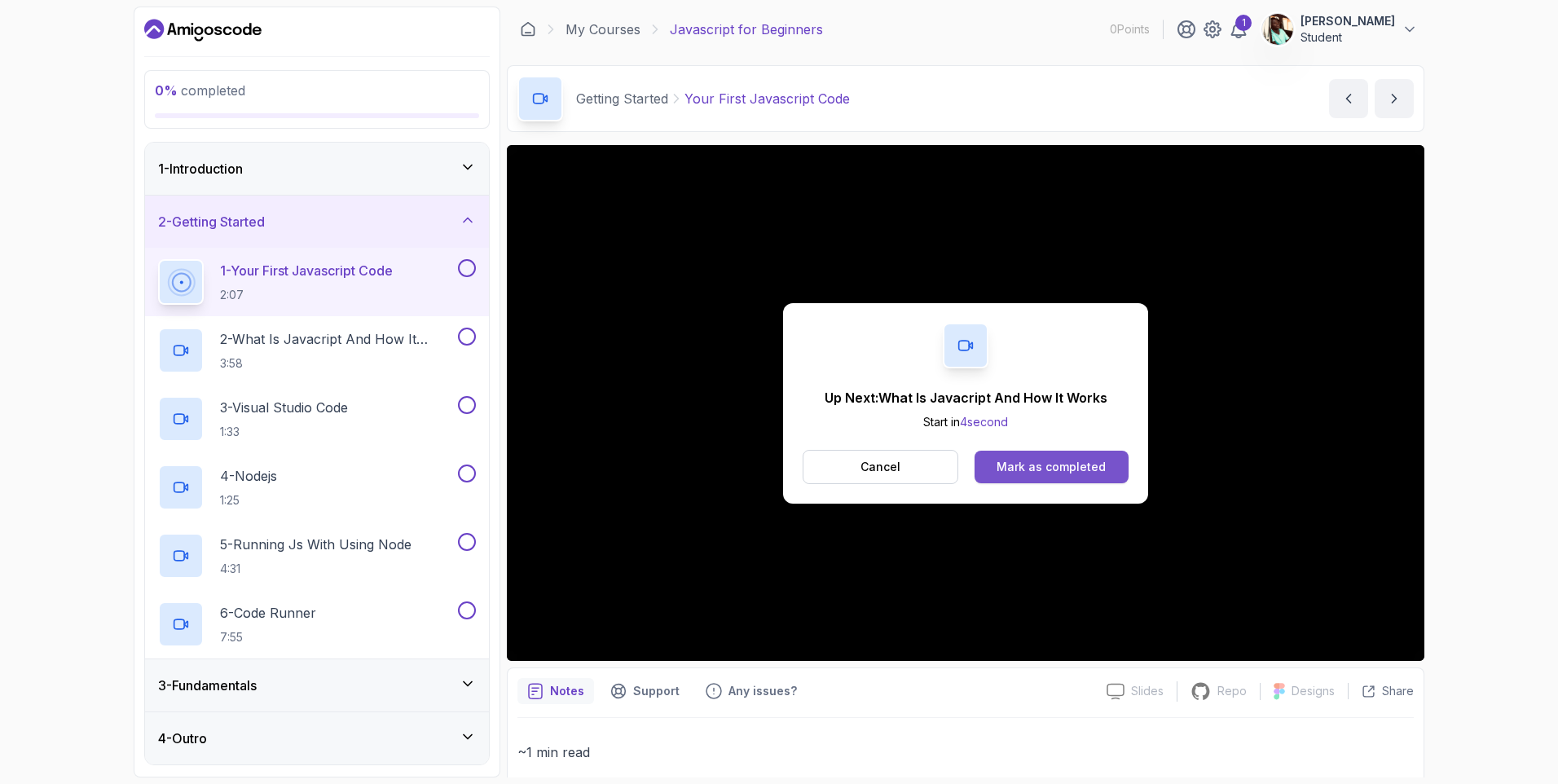
click at [1023, 466] on div "Mark as completed" at bounding box center [1051, 466] width 109 height 16
